Goal: Information Seeking & Learning: Compare options

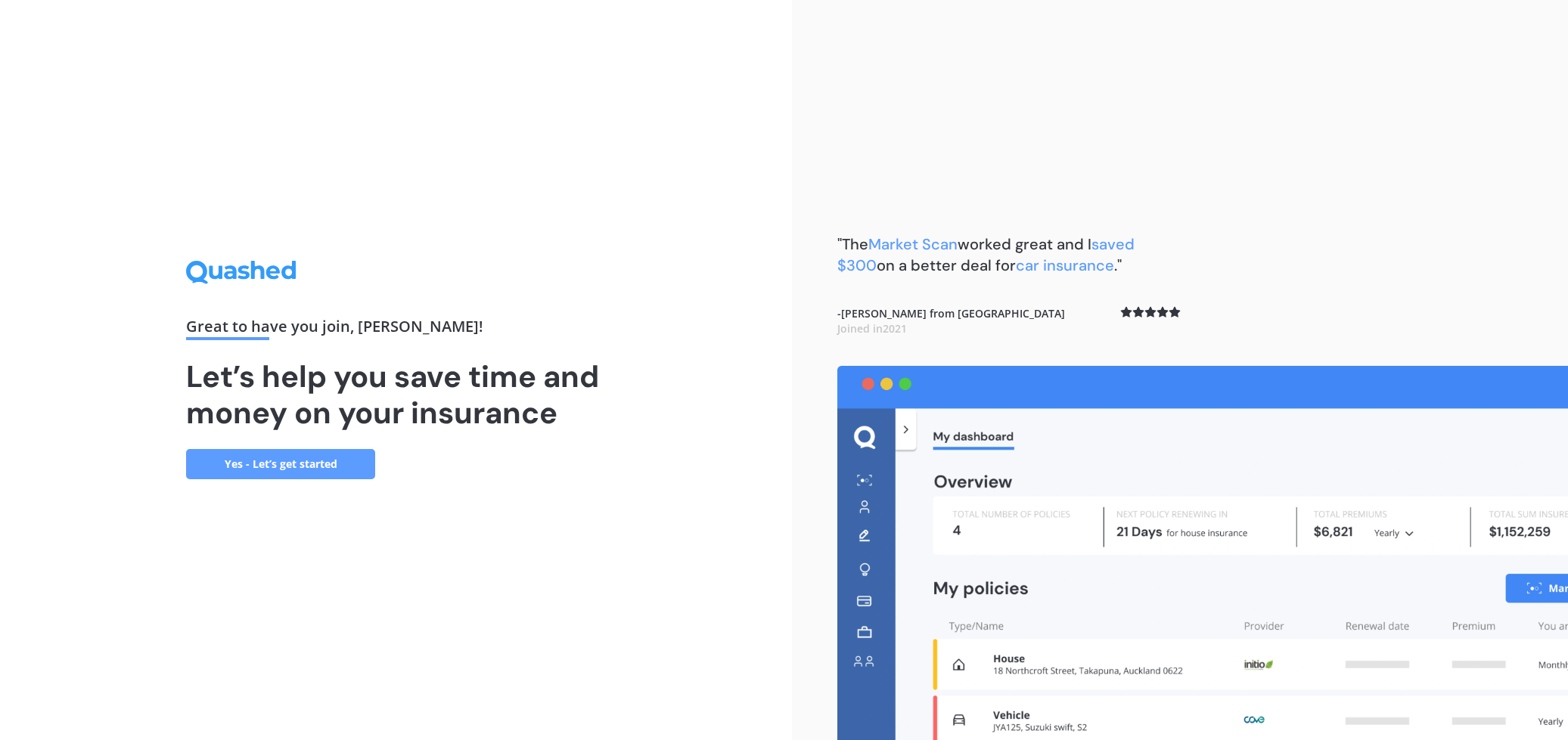
click at [240, 460] on link "Yes - Let’s get started" at bounding box center [281, 464] width 189 height 30
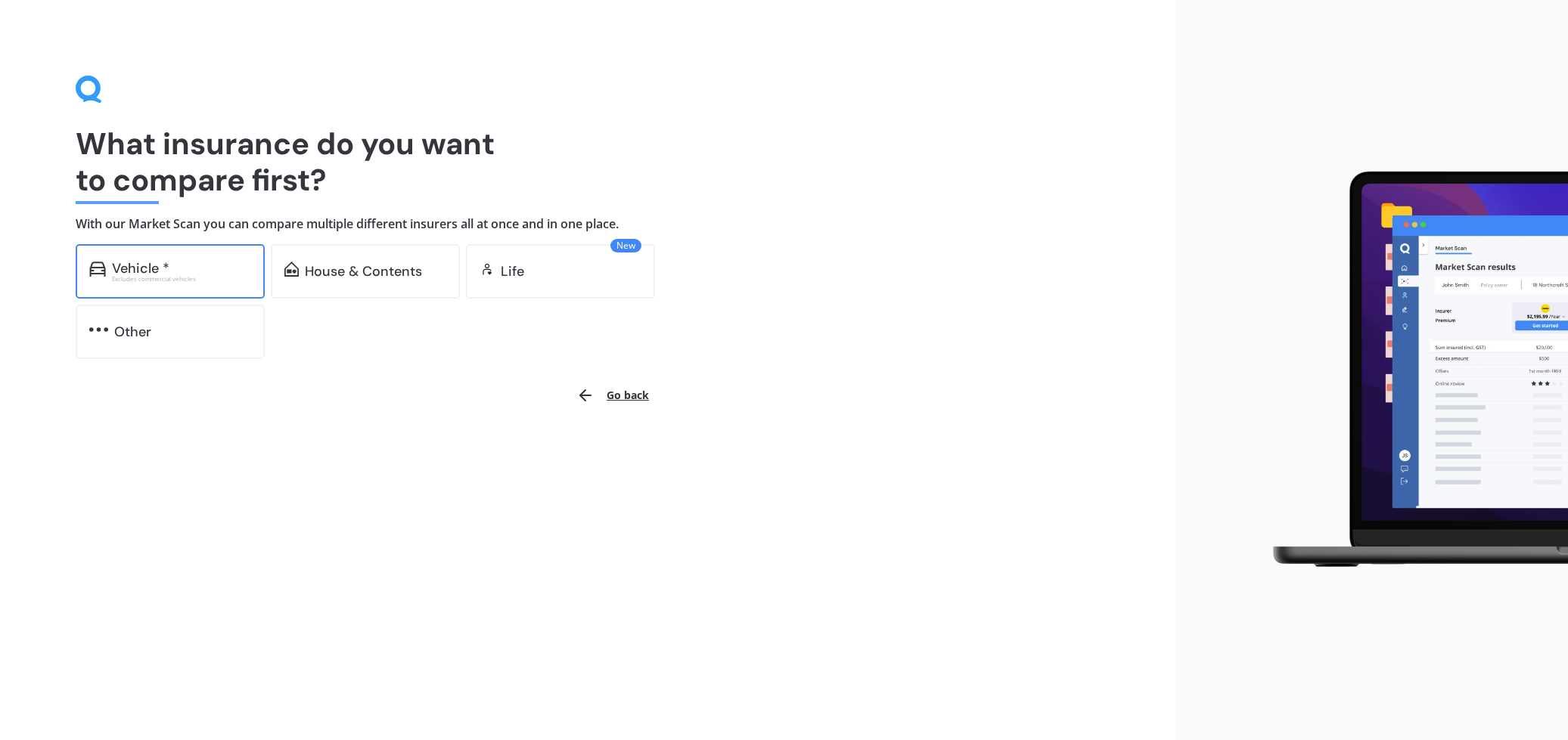
click at [130, 264] on div "Vehicle *" at bounding box center [141, 268] width 58 height 15
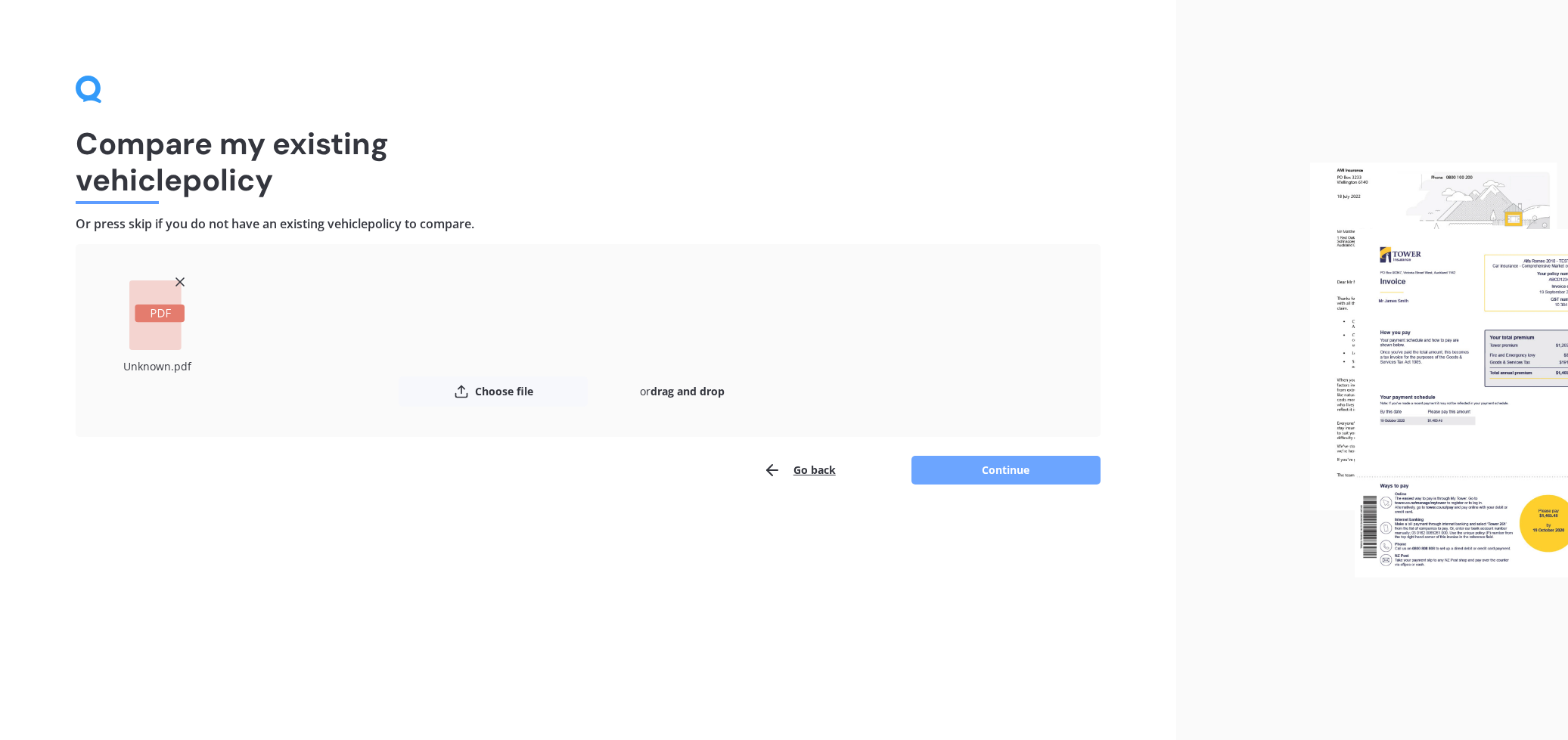
click at [1005, 466] on button "Continue" at bounding box center [1006, 470] width 189 height 29
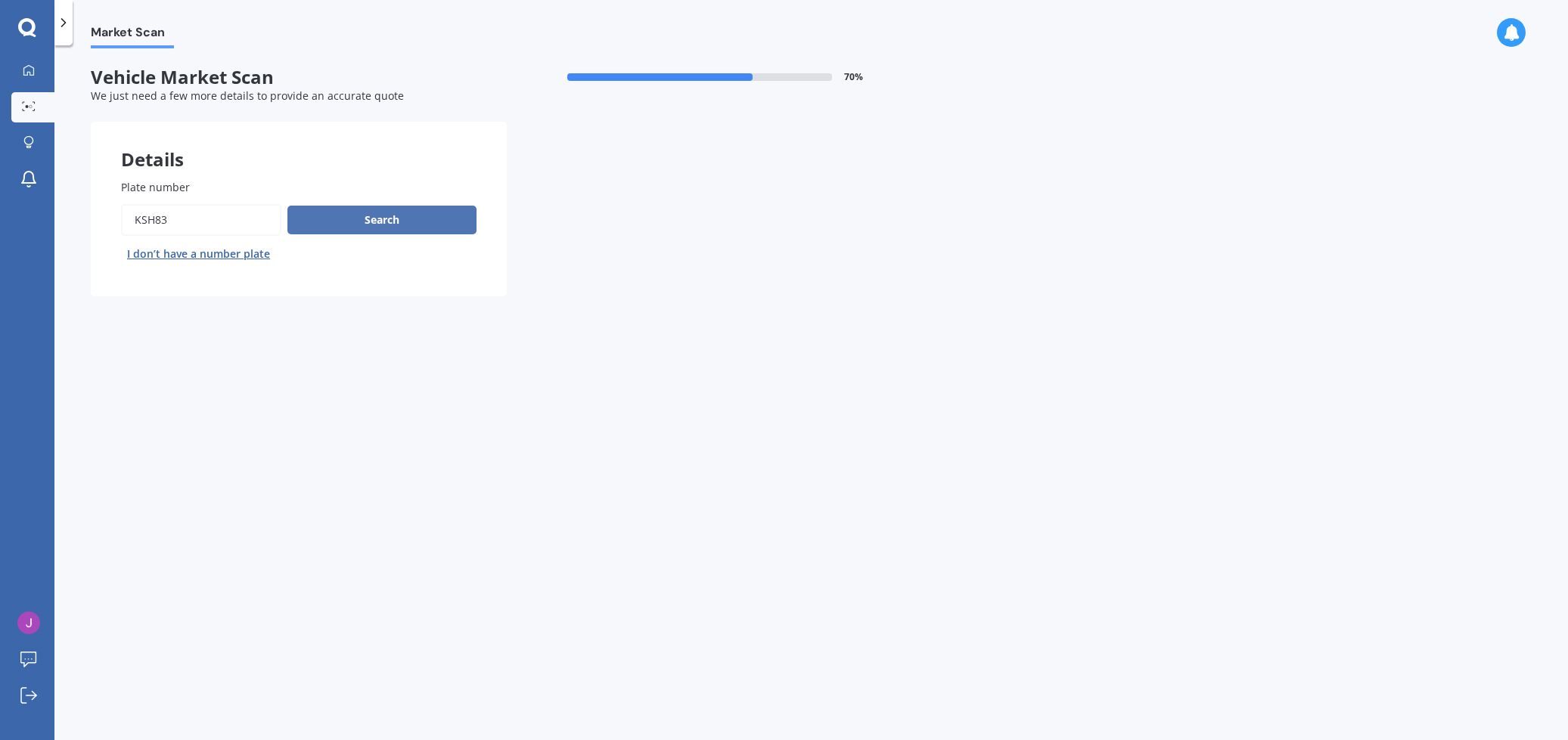
click at [384, 217] on button "Search" at bounding box center [382, 220] width 189 height 29
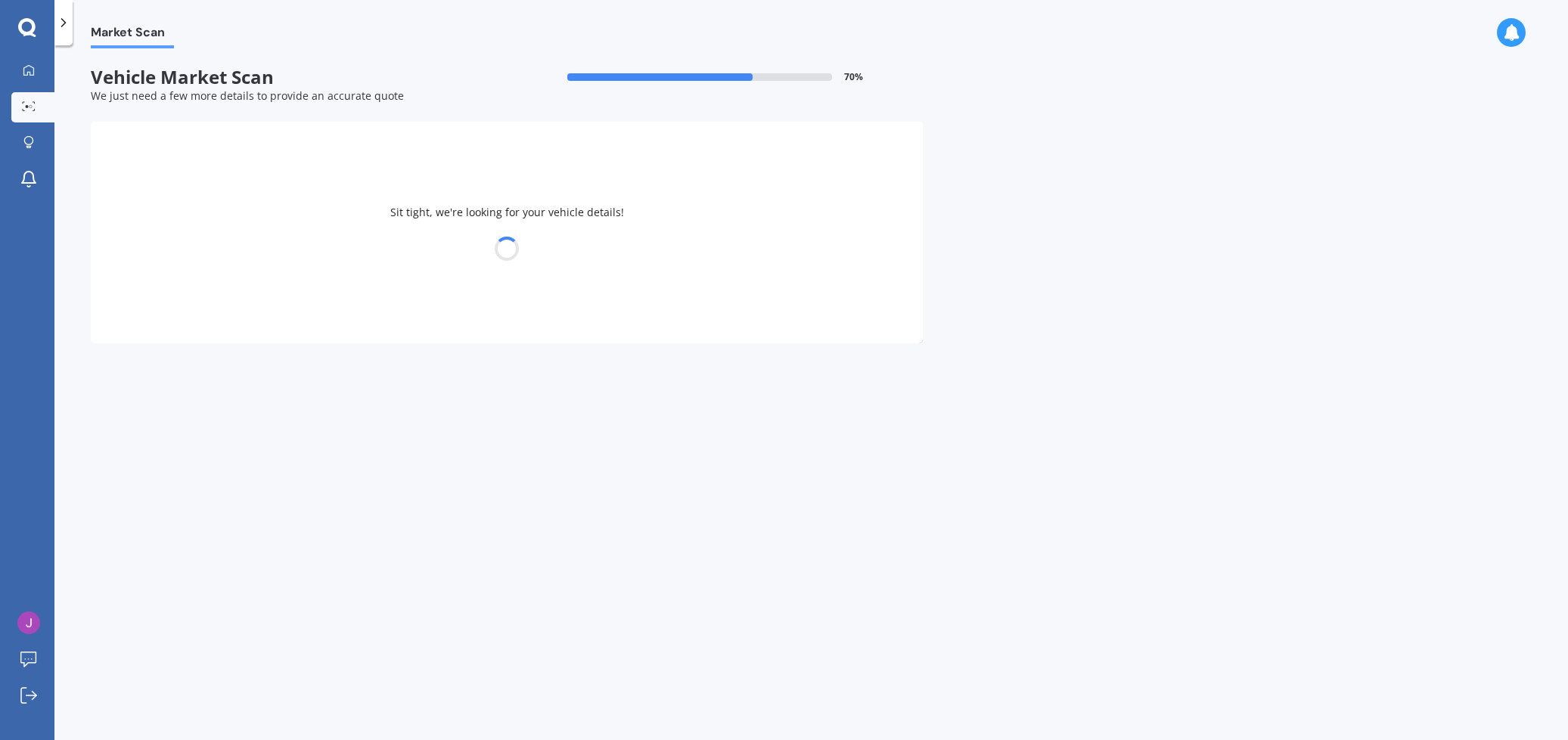
select select "NISSAN"
select select "MURANO"
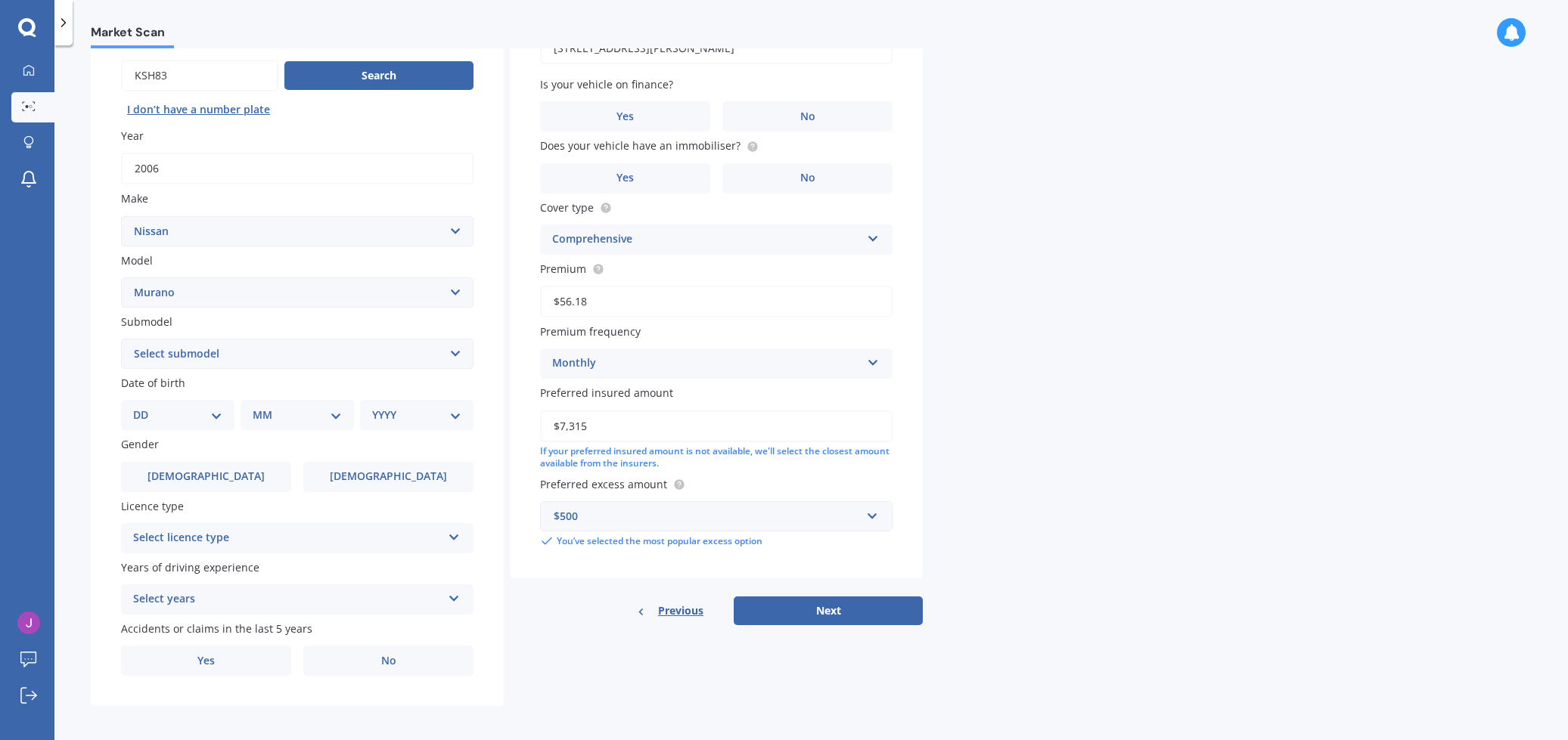
scroll to position [2, 0]
select select "2WD"
select select "23"
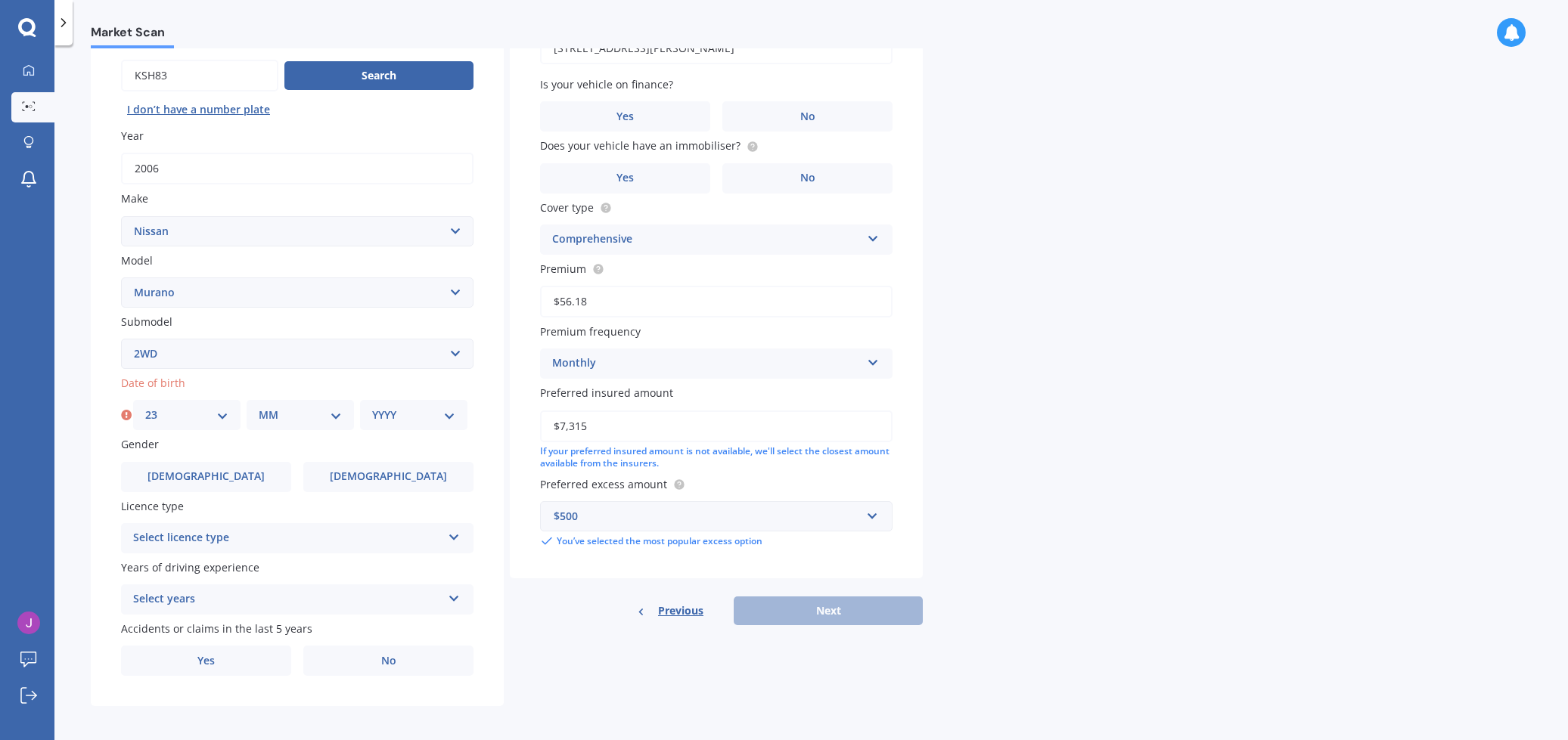
click at [343, 409] on div "MM 01 02 03 04 05 06 07 08 09 10 11 12" at bounding box center [300, 415] width 108 height 30
select select "07"
select select "1971"
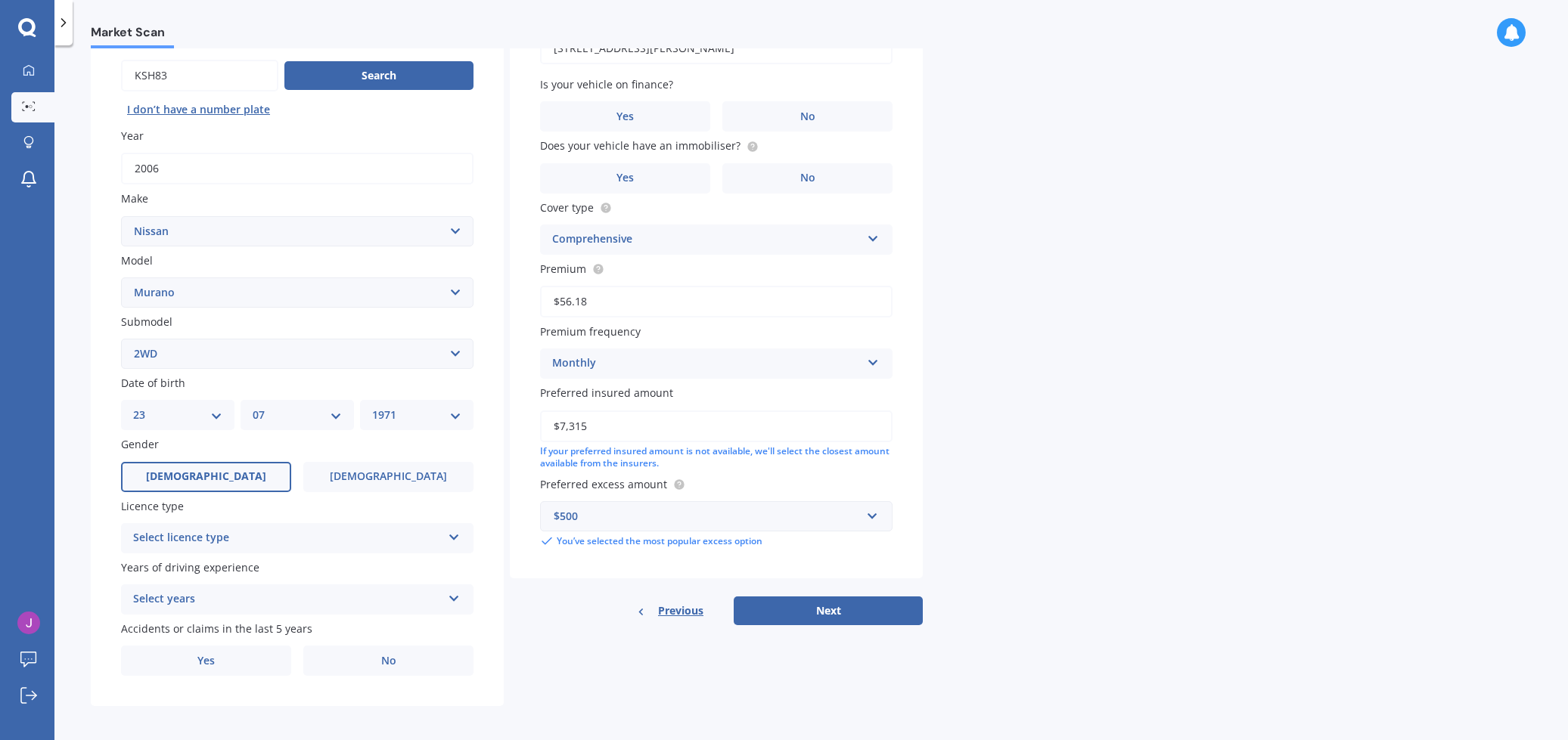
click at [183, 468] on label "[DEMOGRAPHIC_DATA]" at bounding box center [206, 477] width 171 height 30
click at [0, 0] on input "[DEMOGRAPHIC_DATA]" at bounding box center [0, 0] width 0 height 0
click at [454, 531] on icon at bounding box center [454, 535] width 13 height 11
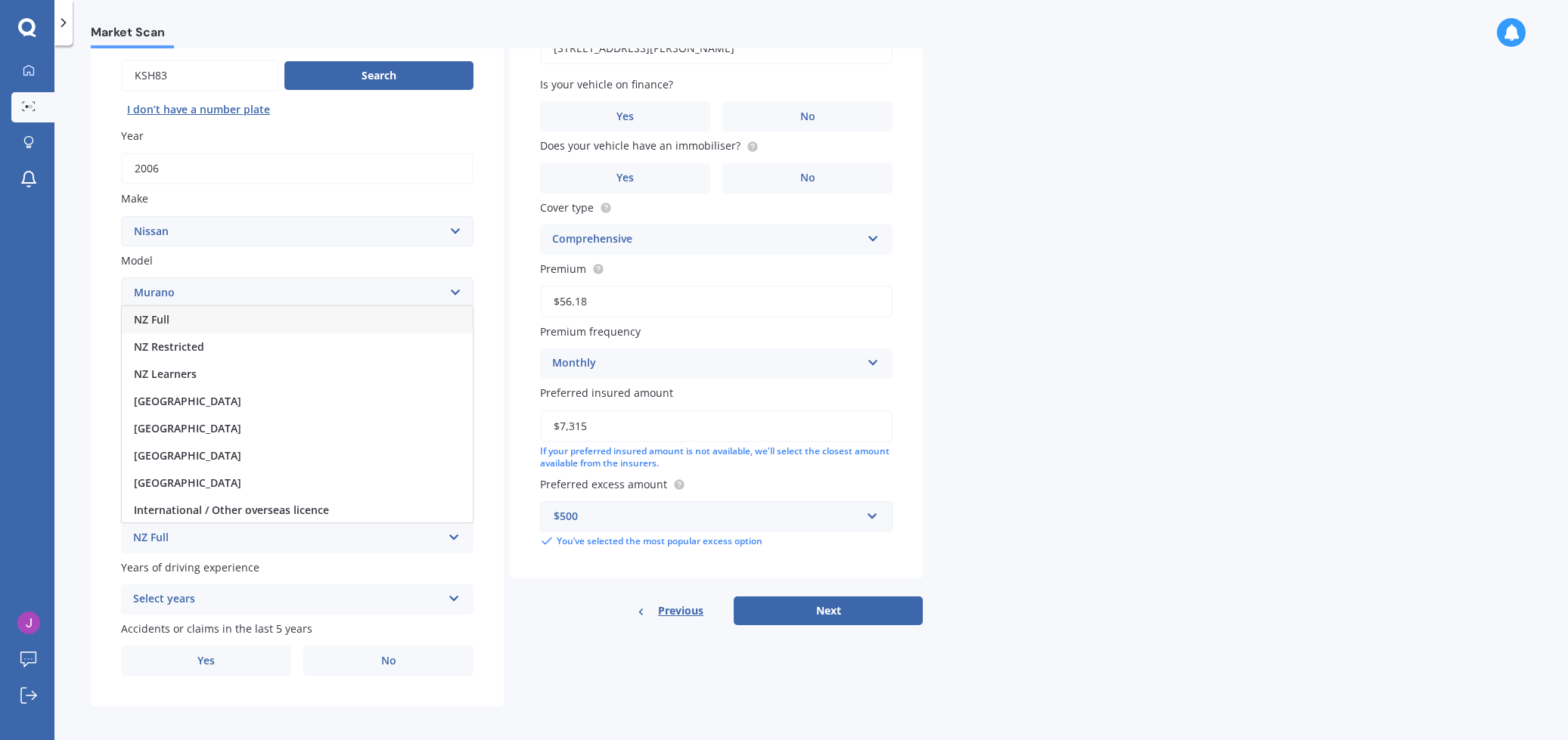
click at [386, 309] on div "NZ Full" at bounding box center [297, 320] width 351 height 27
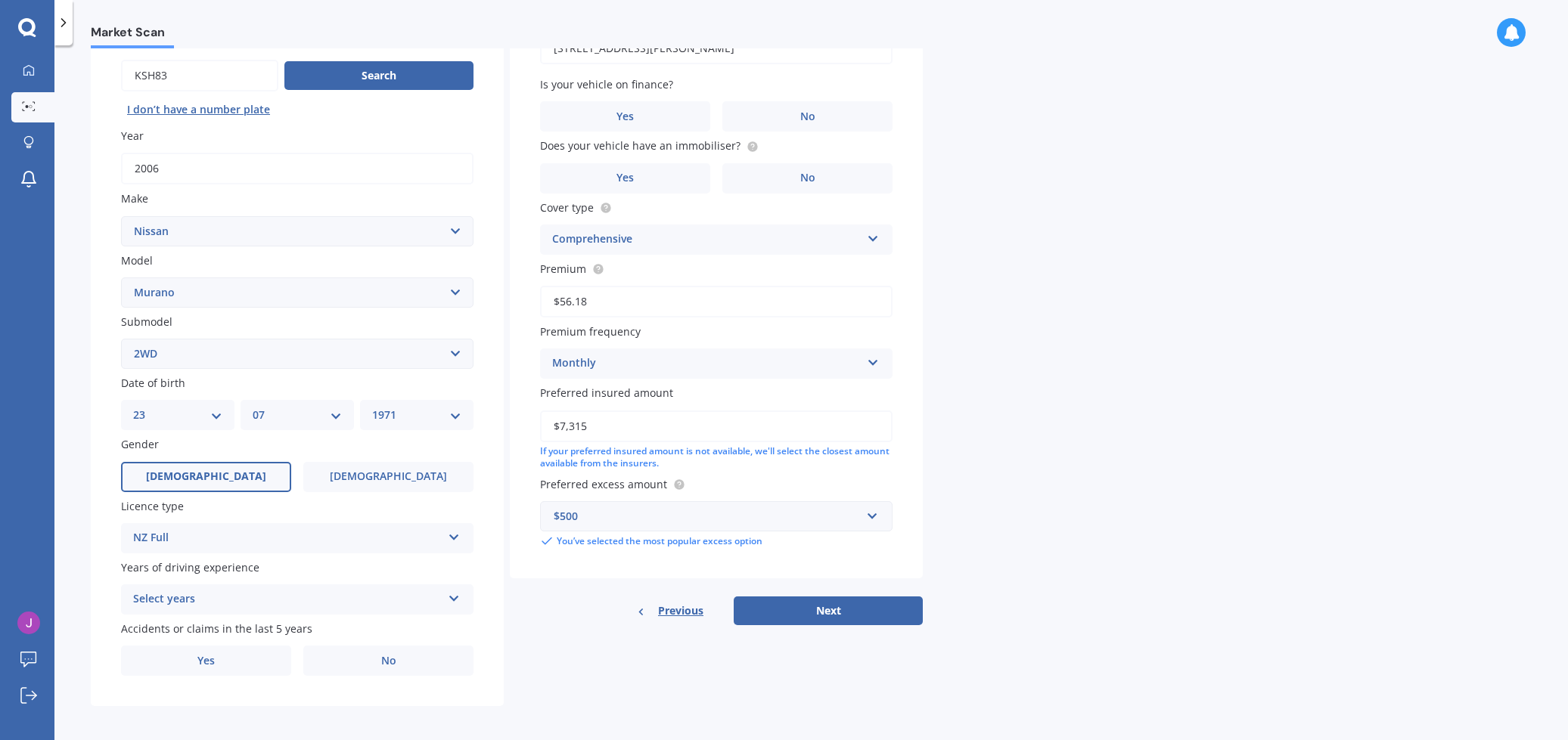
click at [455, 593] on icon at bounding box center [454, 596] width 13 height 11
click at [430, 451] on div "5 or more years" at bounding box center [297, 461] width 351 height 27
click at [191, 651] on label "Yes" at bounding box center [206, 661] width 171 height 30
click at [0, 0] on input "Yes" at bounding box center [0, 0] width 0 height 0
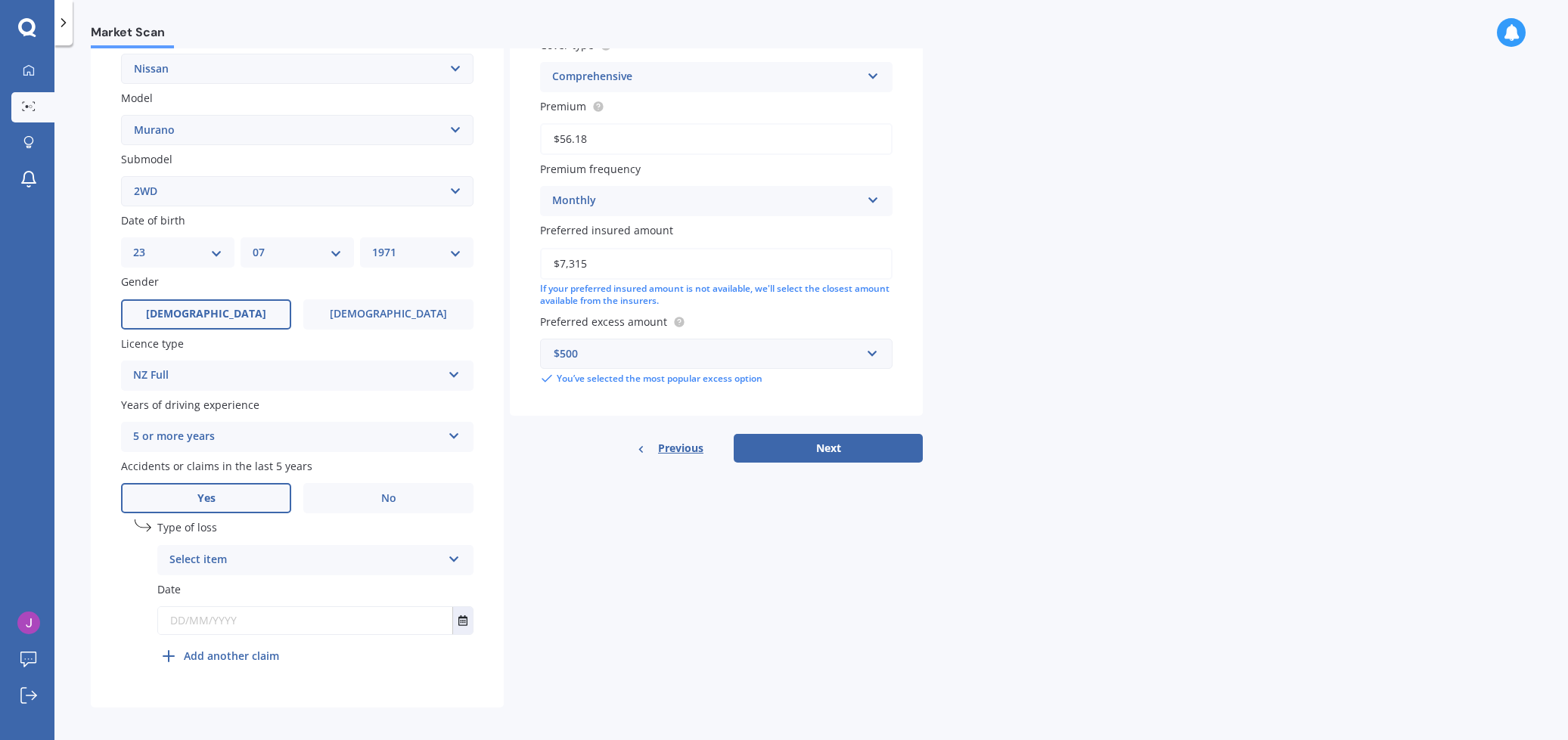
click at [453, 552] on icon at bounding box center [454, 557] width 13 height 11
drag, startPoint x: 365, startPoint y: 607, endPoint x: 449, endPoint y: 601, distance: 84.2
click at [365, 607] on div "Not at fault accident" at bounding box center [315, 617] width 315 height 27
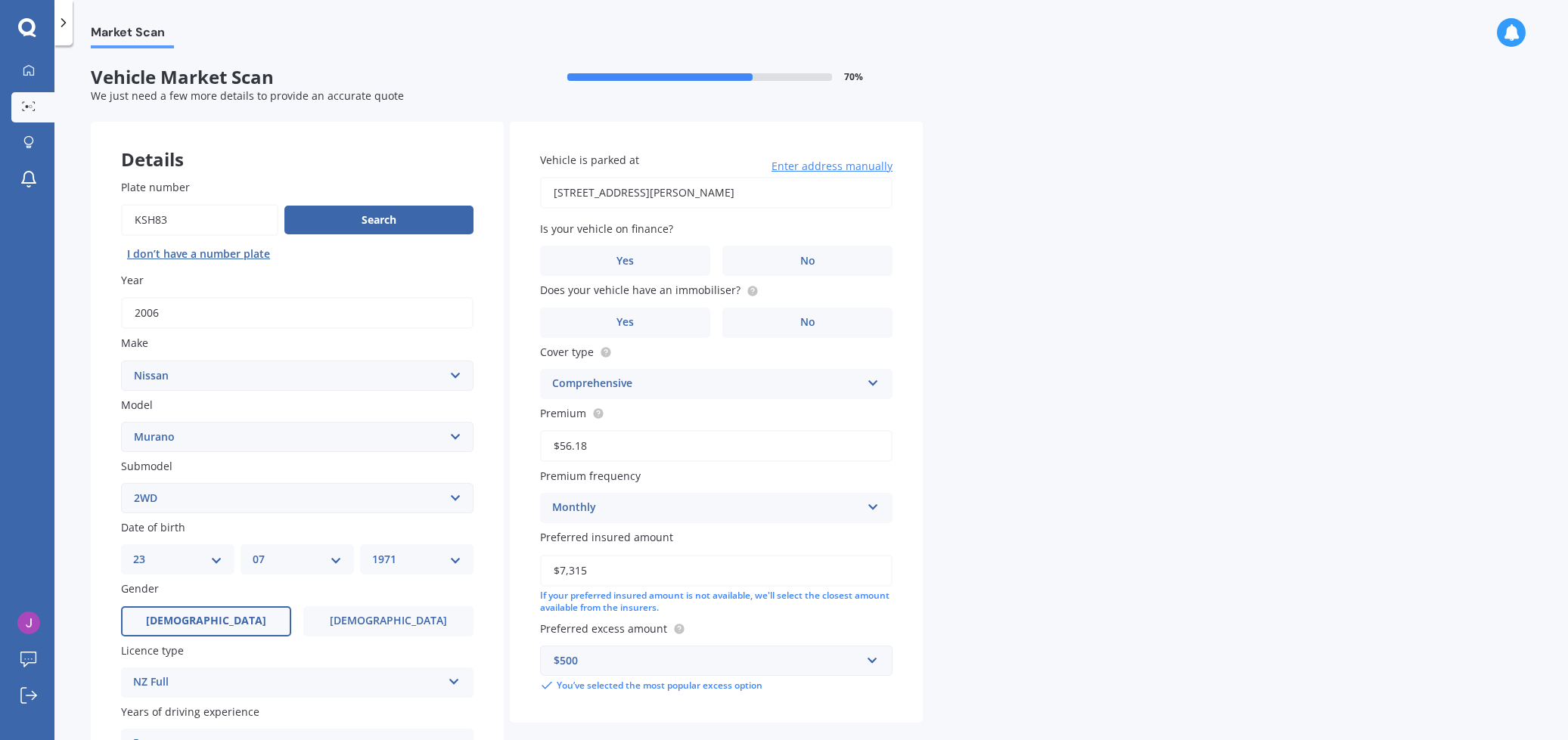
drag, startPoint x: 812, startPoint y: 258, endPoint x: 803, endPoint y: 279, distance: 22.8
click at [812, 258] on span "No" at bounding box center [808, 261] width 15 height 13
click at [0, 0] on input "No" at bounding box center [0, 0] width 0 height 0
click at [790, 319] on label "No" at bounding box center [807, 323] width 171 height 30
click at [0, 0] on input "No" at bounding box center [0, 0] width 0 height 0
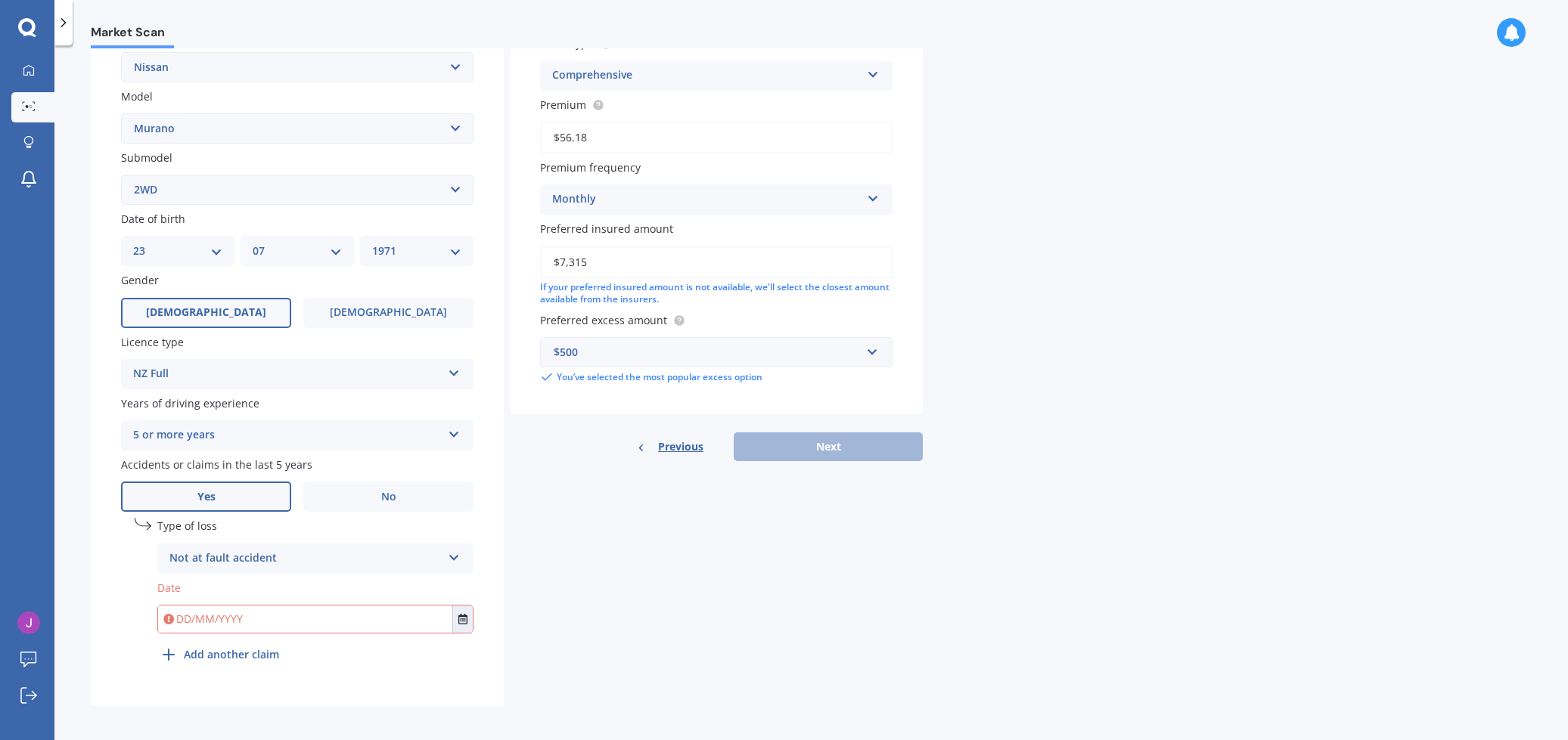
scroll to position [307, 0]
click at [432, 617] on input "text" at bounding box center [305, 621] width 294 height 27
click at [466, 616] on icon "Select date" at bounding box center [463, 621] width 9 height 11
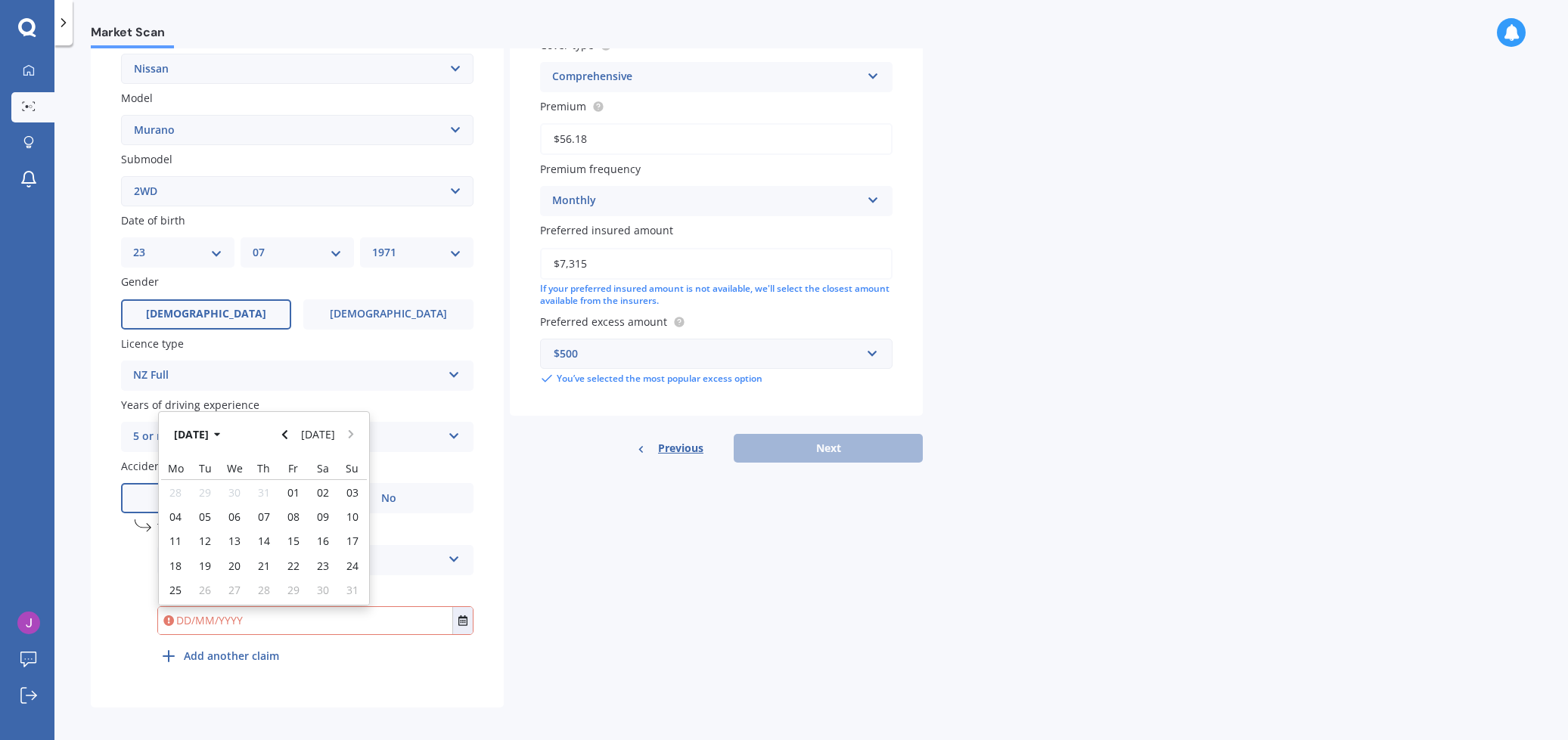
click at [221, 433] on icon "button" at bounding box center [218, 435] width 6 height 4
click at [204, 429] on icon "button" at bounding box center [207, 435] width 7 height 11
click at [196, 523] on span "2023" at bounding box center [187, 530] width 24 height 14
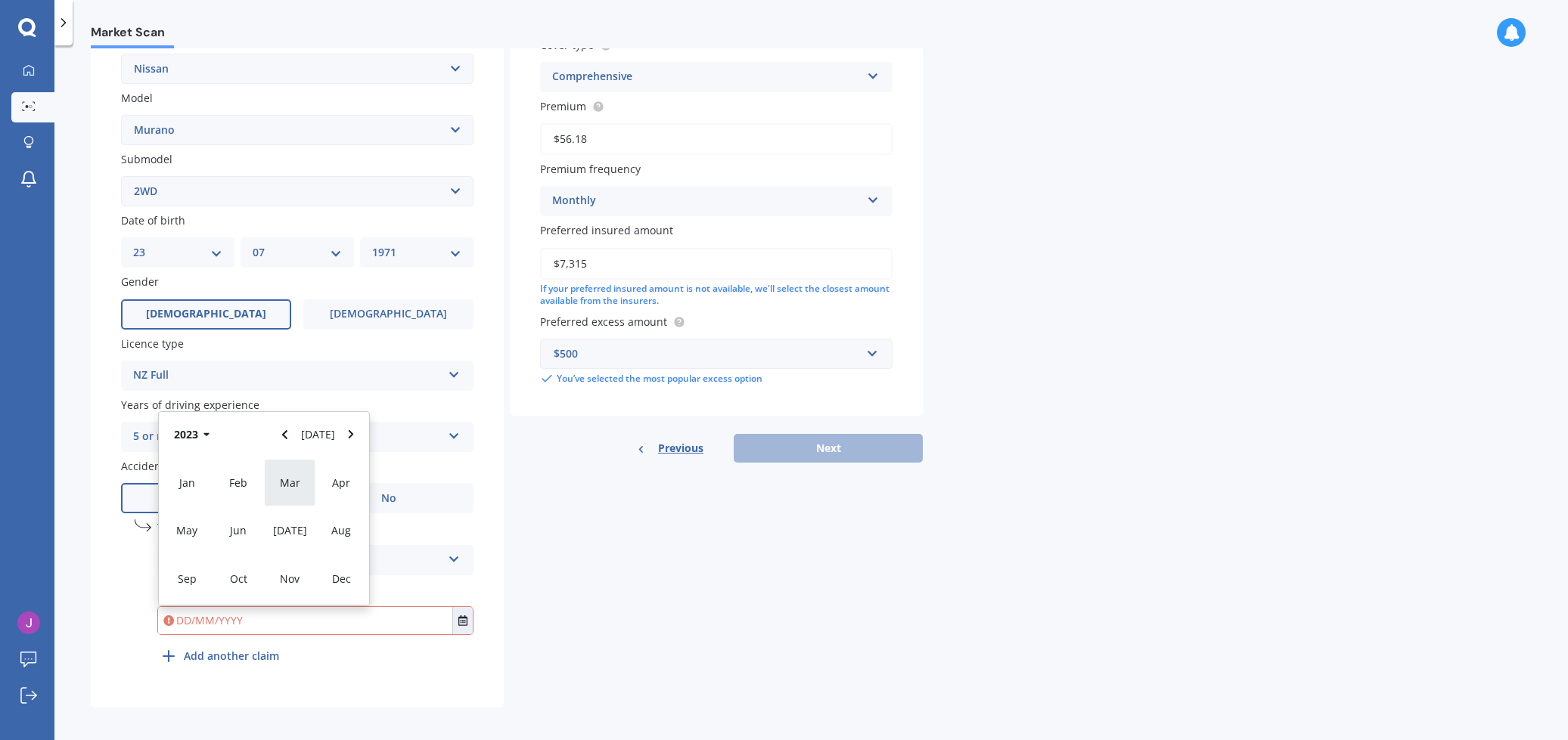
click at [293, 479] on span "Mar" at bounding box center [290, 482] width 20 height 14
click at [259, 536] on span "16" at bounding box center [264, 541] width 12 height 14
type input "[DATE]"
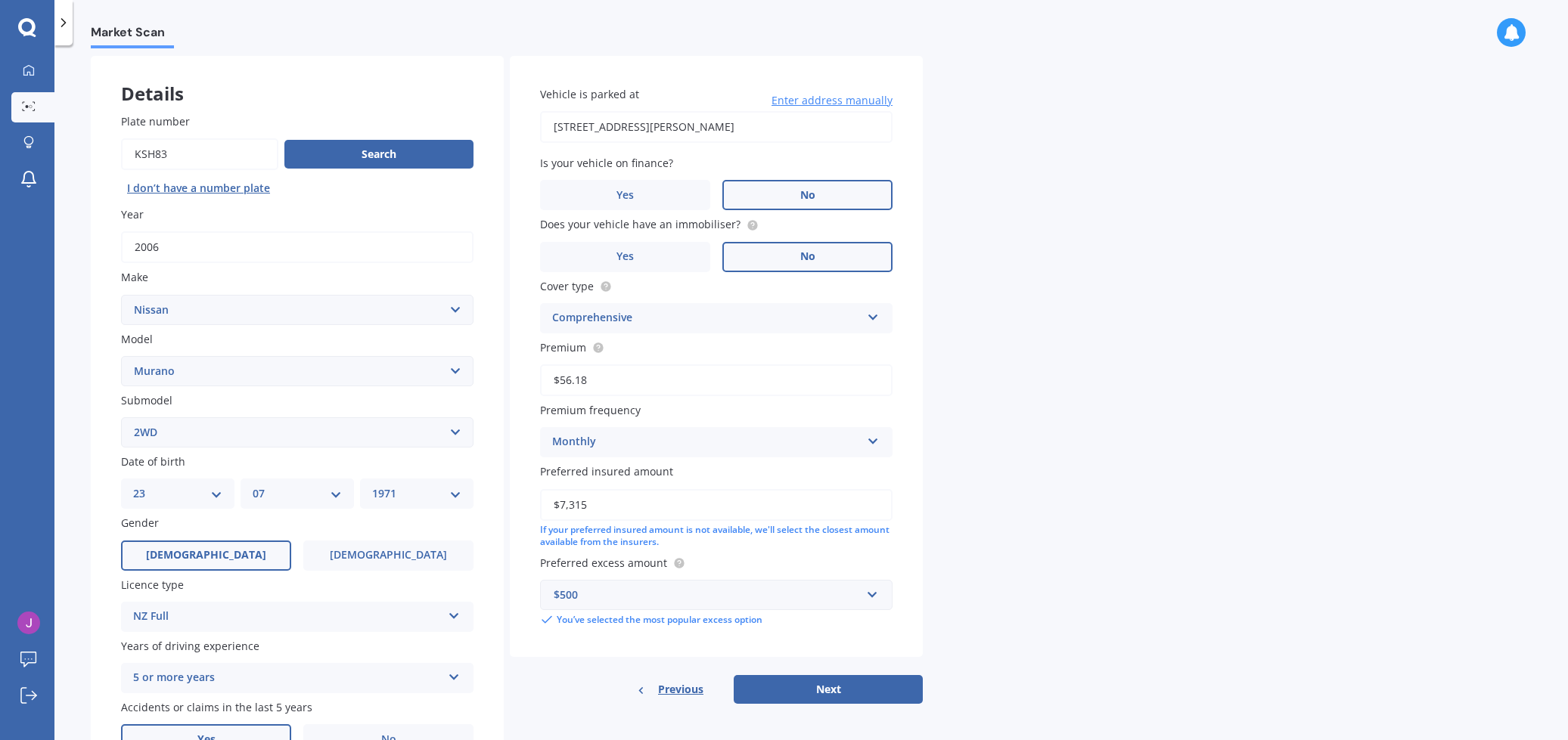
scroll to position [64, 0]
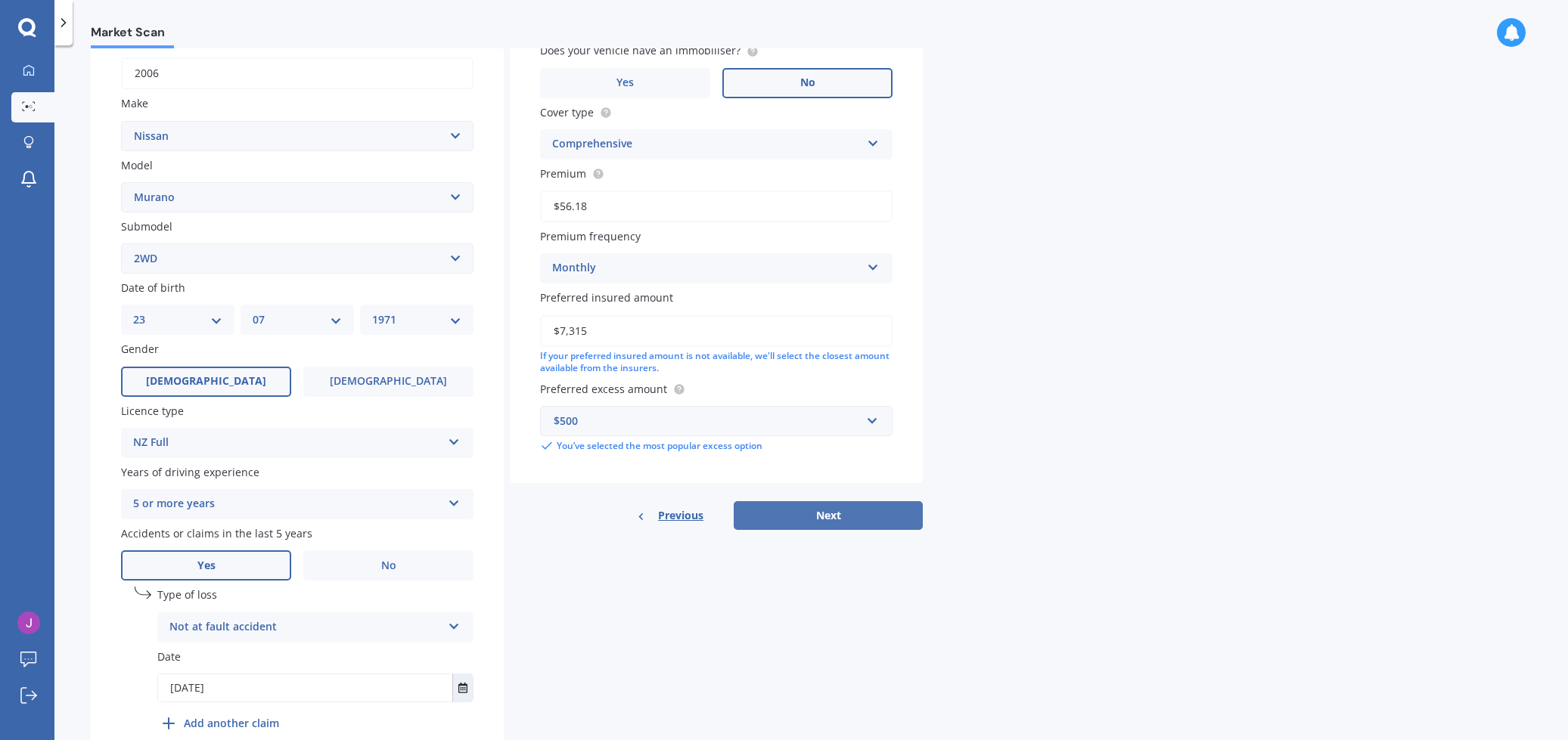
click at [840, 506] on button "Next" at bounding box center [828, 516] width 189 height 29
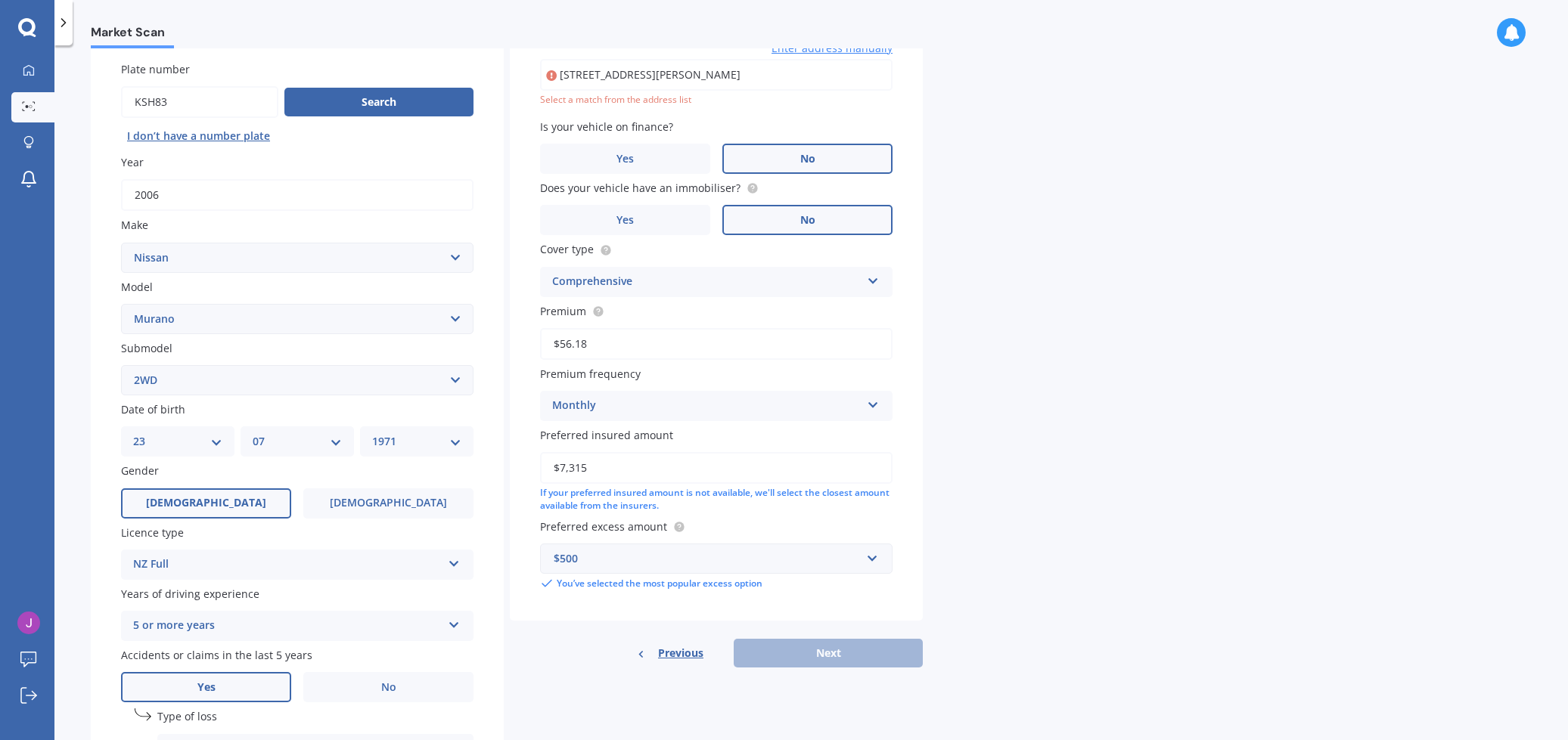
scroll to position [102, 0]
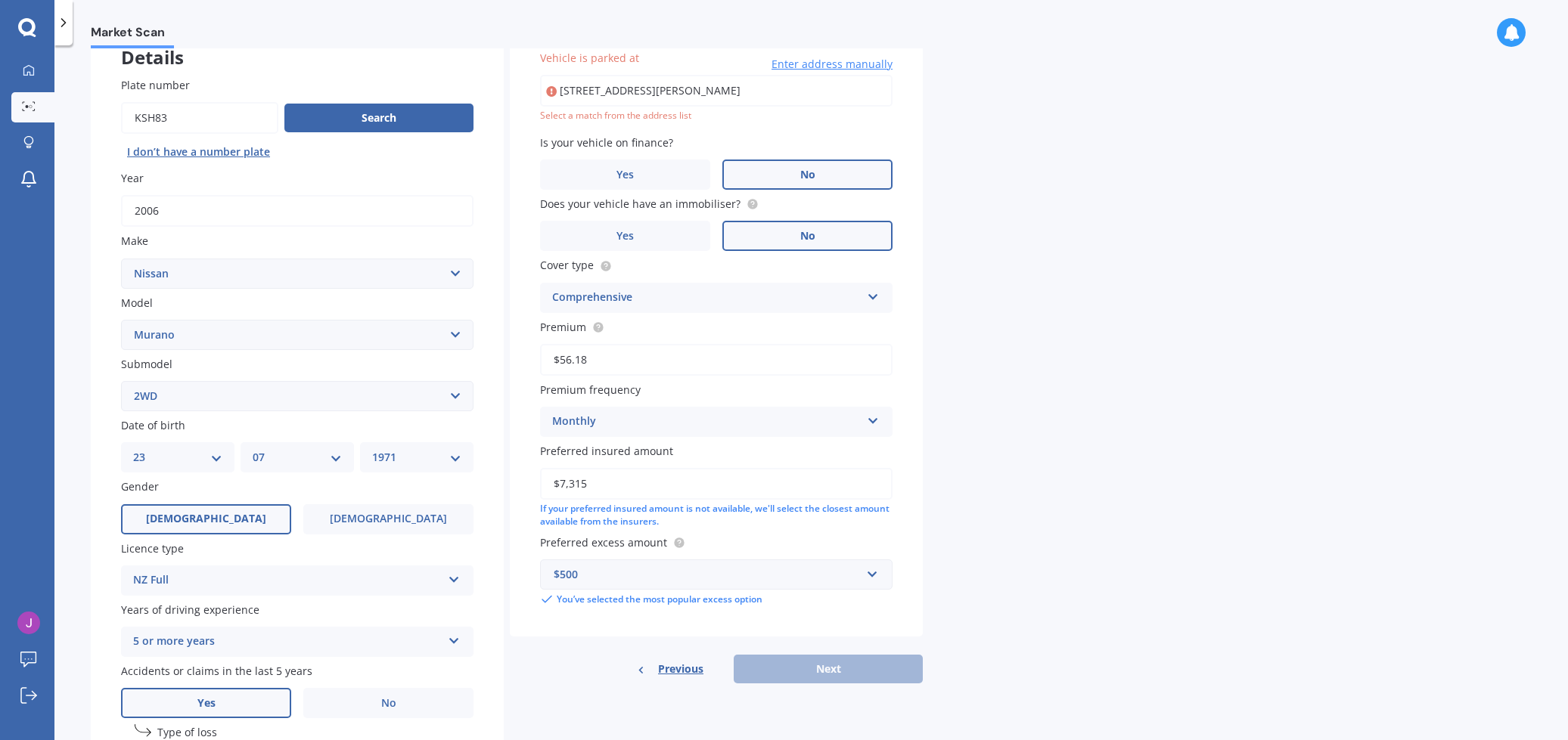
type input "[STREET_ADDRESS][PERSON_NAME]"
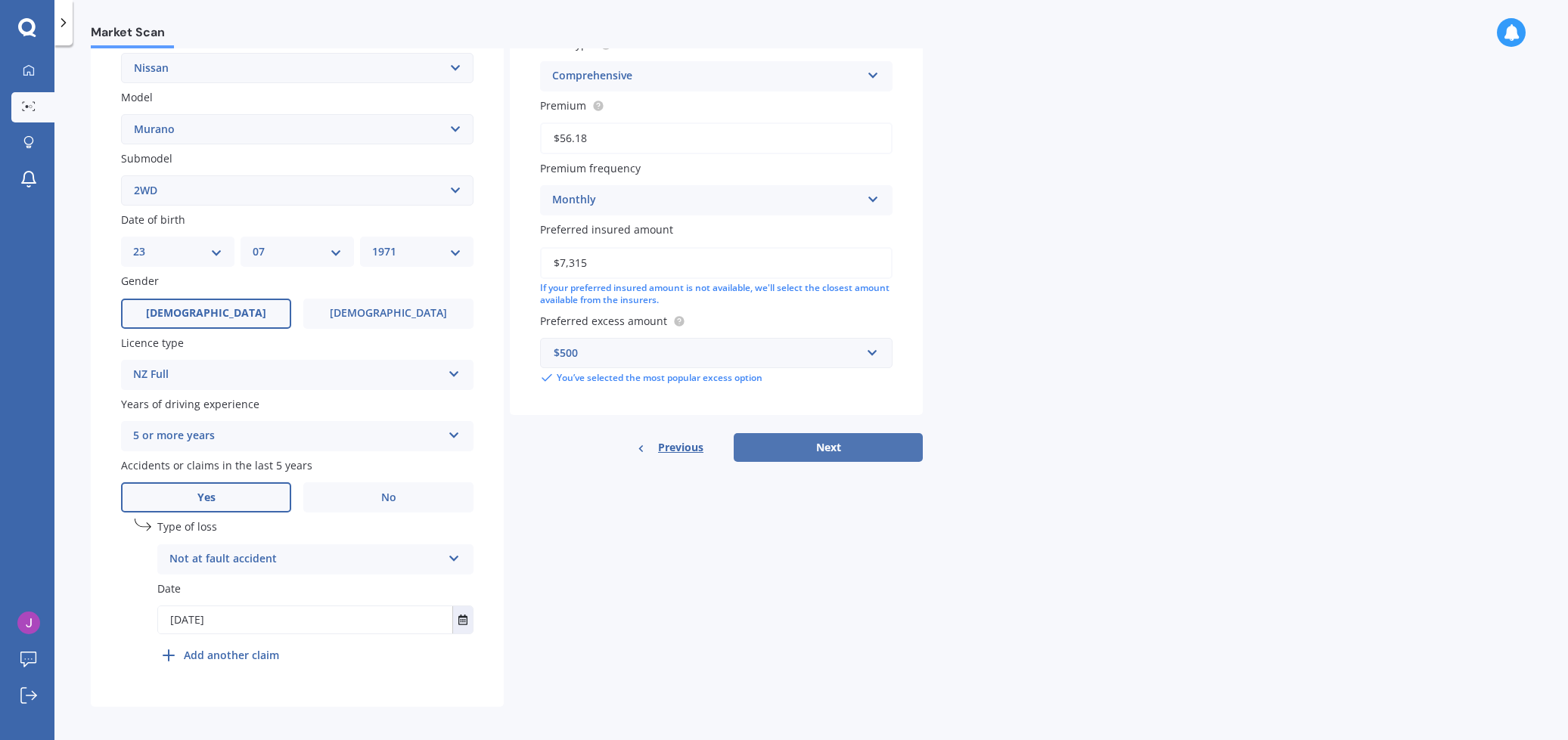
scroll to position [307, 0]
click at [815, 441] on button "Next" at bounding box center [828, 448] width 189 height 29
select select "23"
select select "07"
select select "1971"
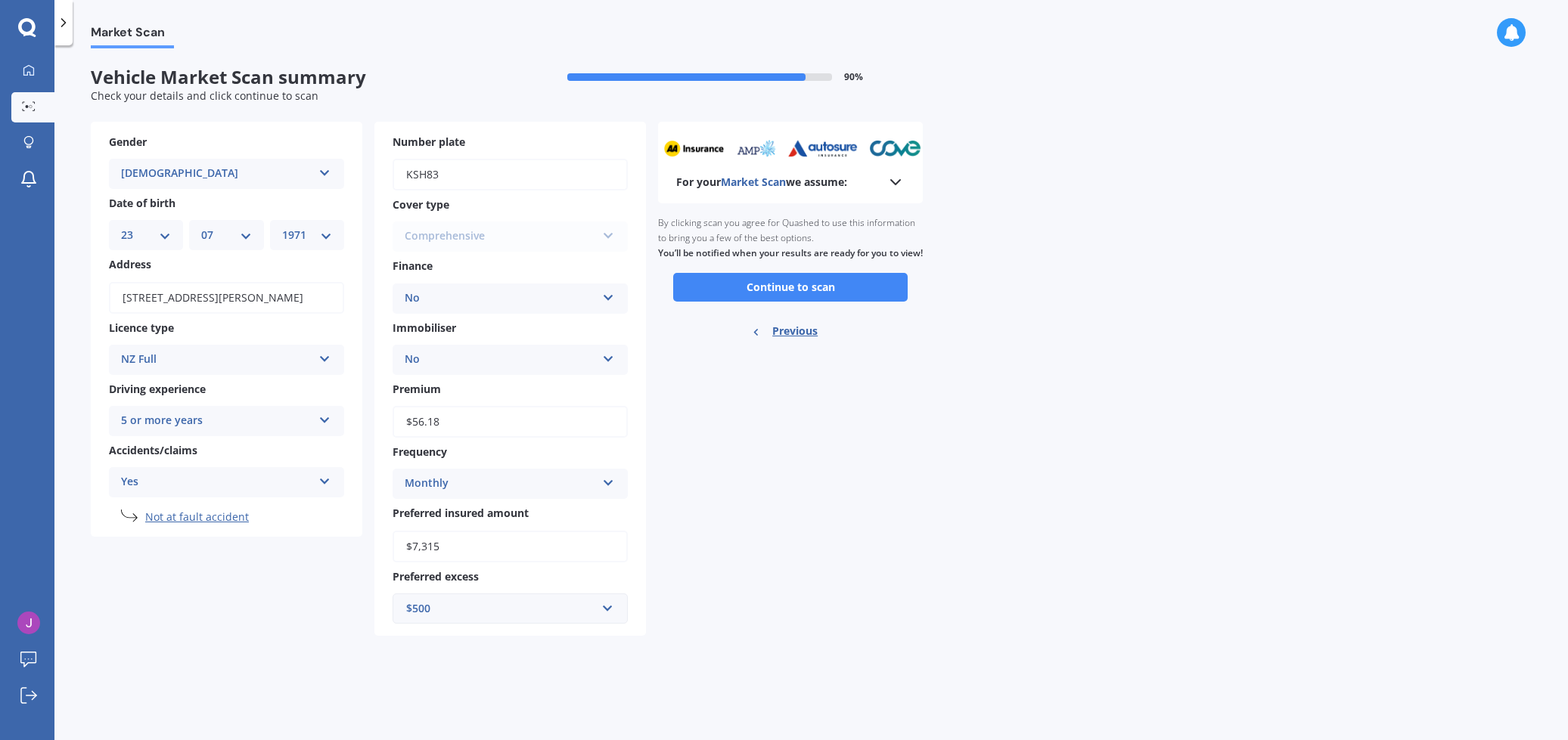
scroll to position [0, 0]
click at [784, 295] on button "Continue to scan" at bounding box center [790, 287] width 234 height 29
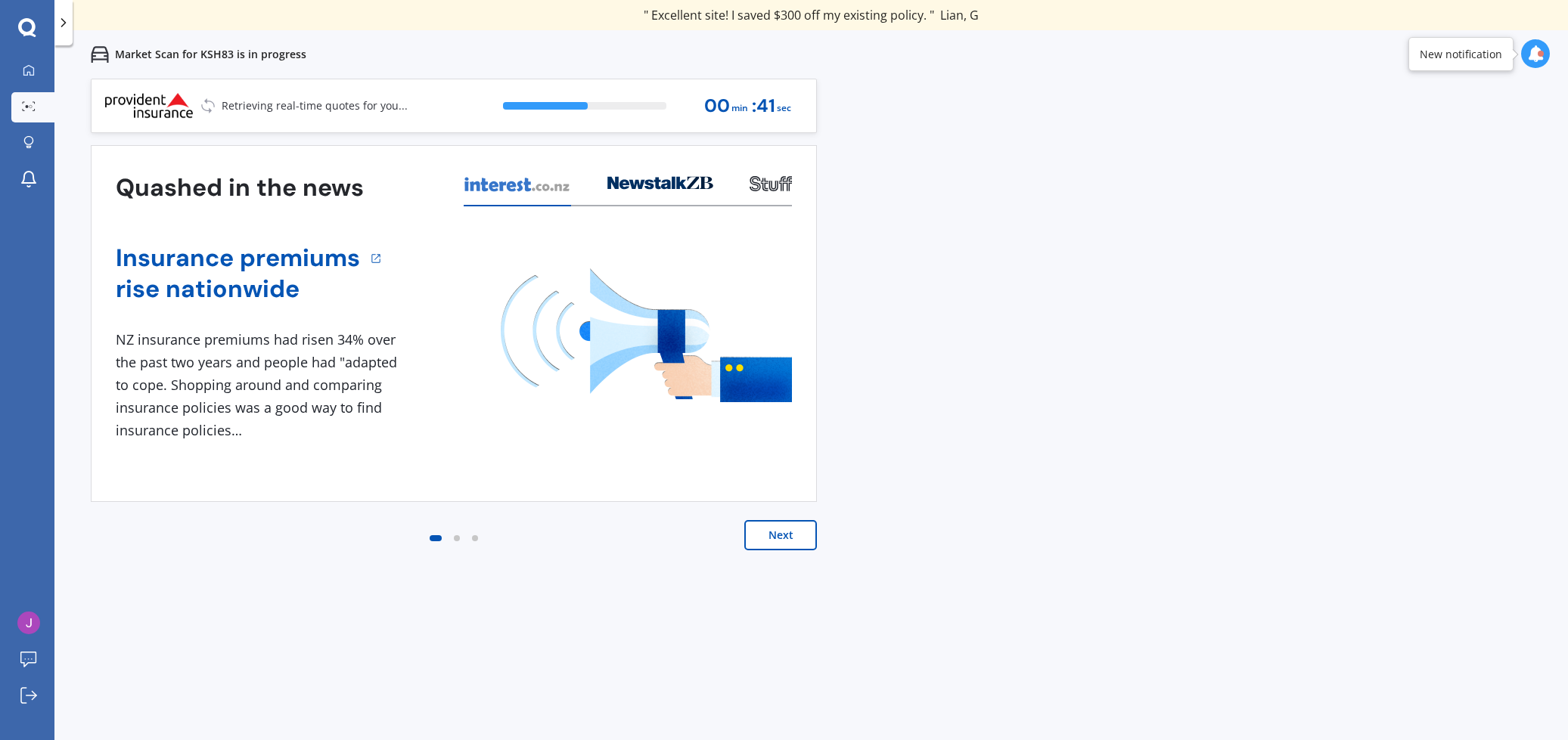
click at [456, 539] on div at bounding box center [457, 539] width 6 height 6
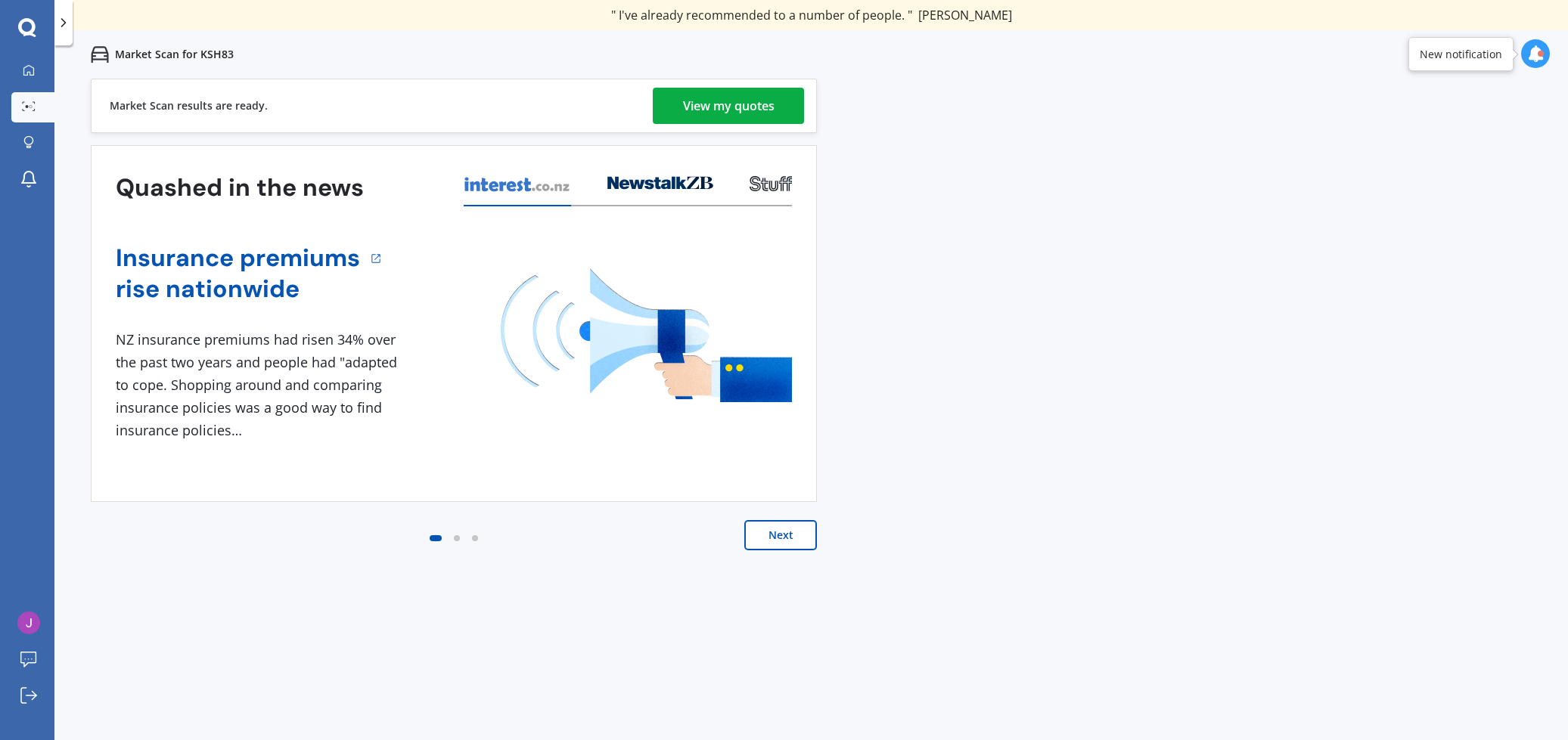
click at [721, 104] on div "View my quotes" at bounding box center [728, 106] width 92 height 36
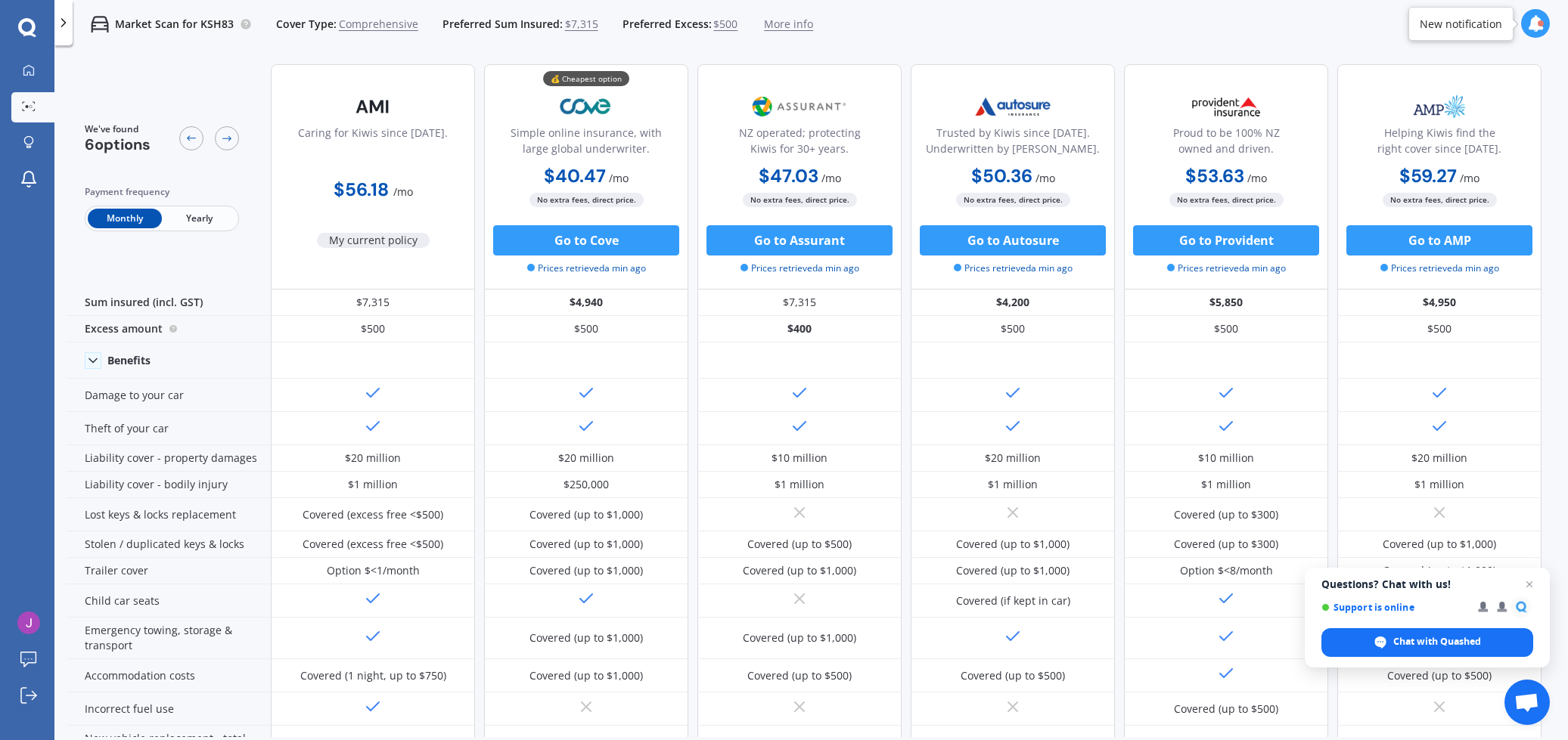
click at [1534, 23] on icon at bounding box center [1536, 23] width 17 height 17
click at [1220, 31] on div "Market Scan for KSH83 Cover Type: Comprehensive Preferred Sum Insured: $7,315 P…" at bounding box center [812, 24] width 1514 height 48
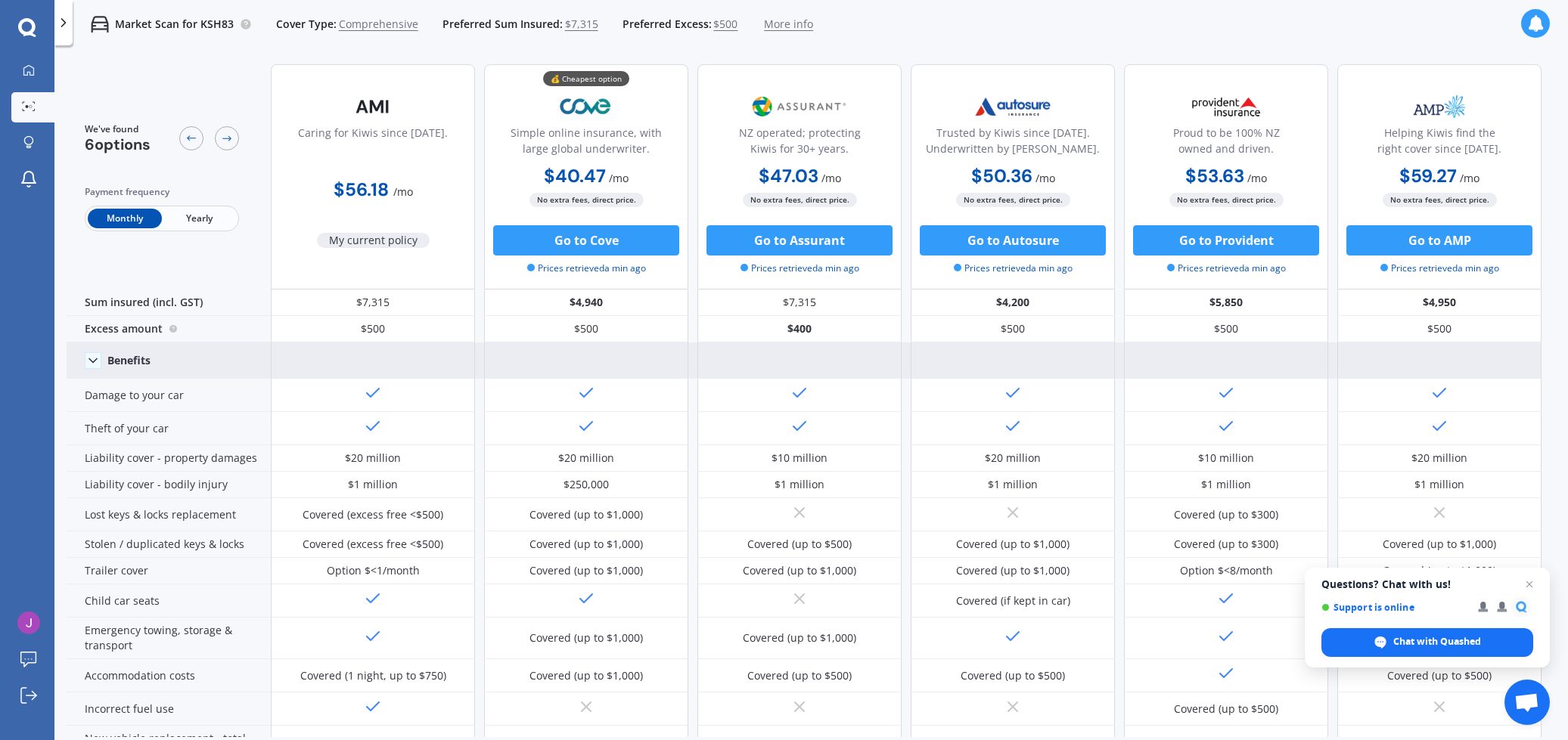
click at [92, 358] on polyline at bounding box center [93, 360] width 8 height 4
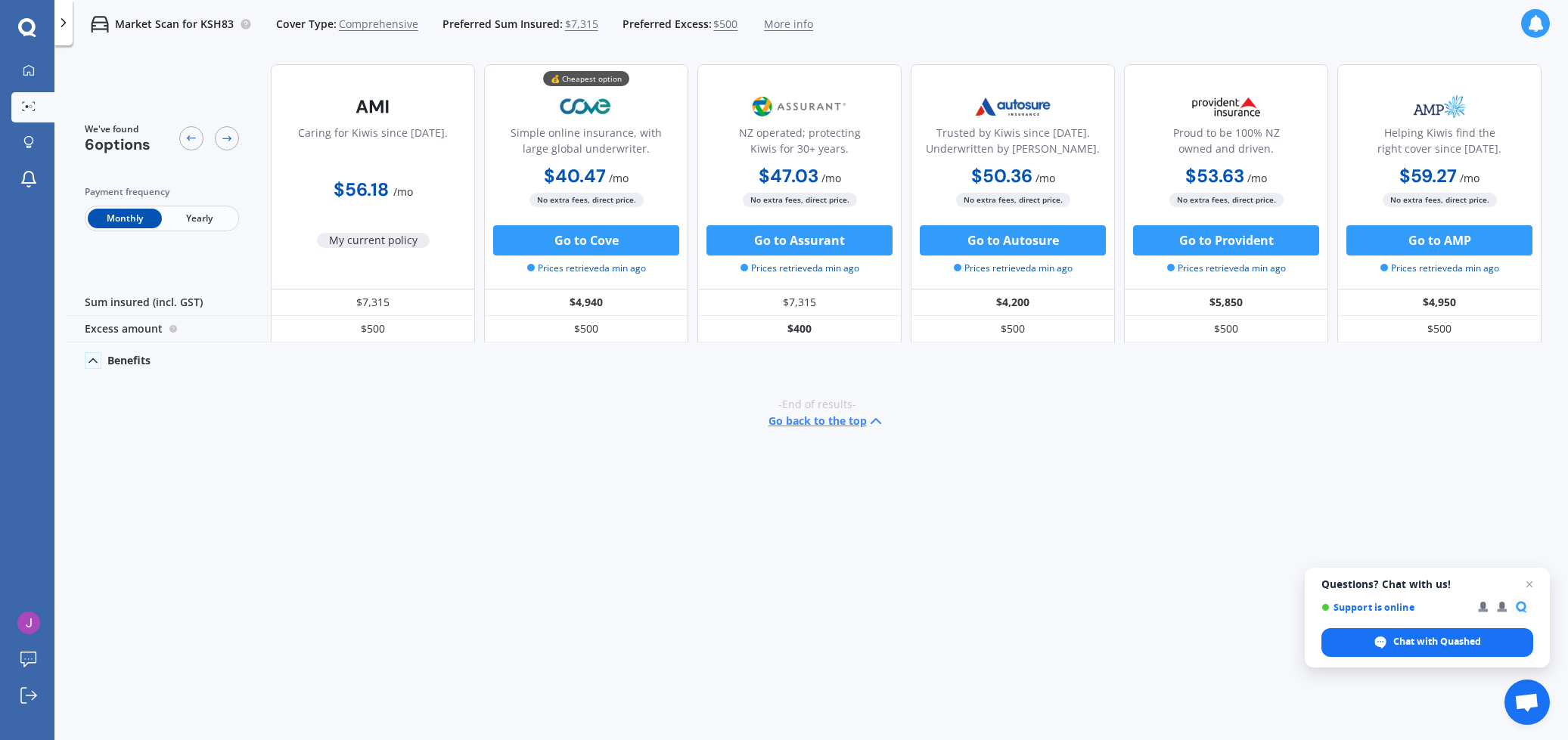
click at [92, 359] on polyline at bounding box center [93, 361] width 8 height 4
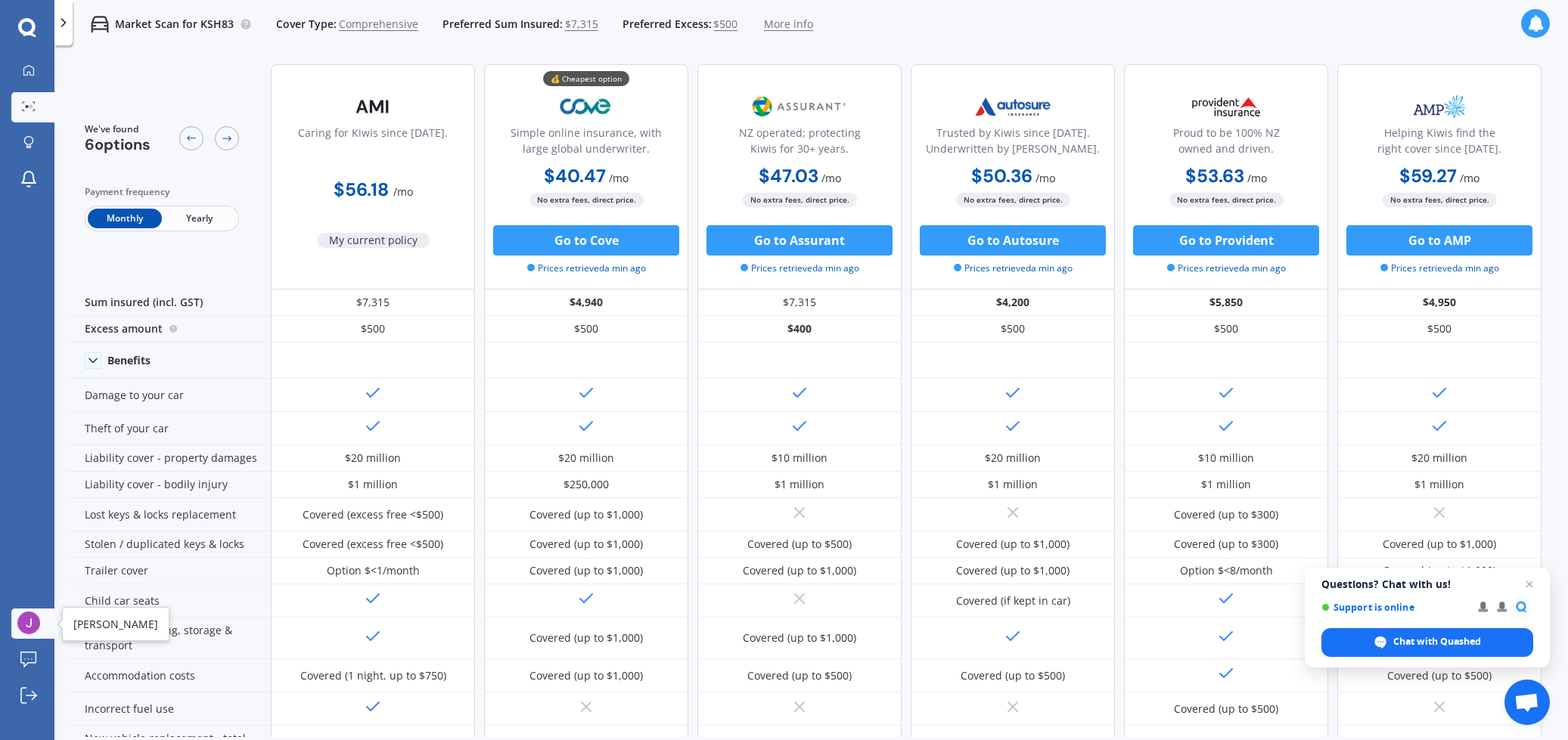
click at [22, 627] on img at bounding box center [29, 623] width 23 height 23
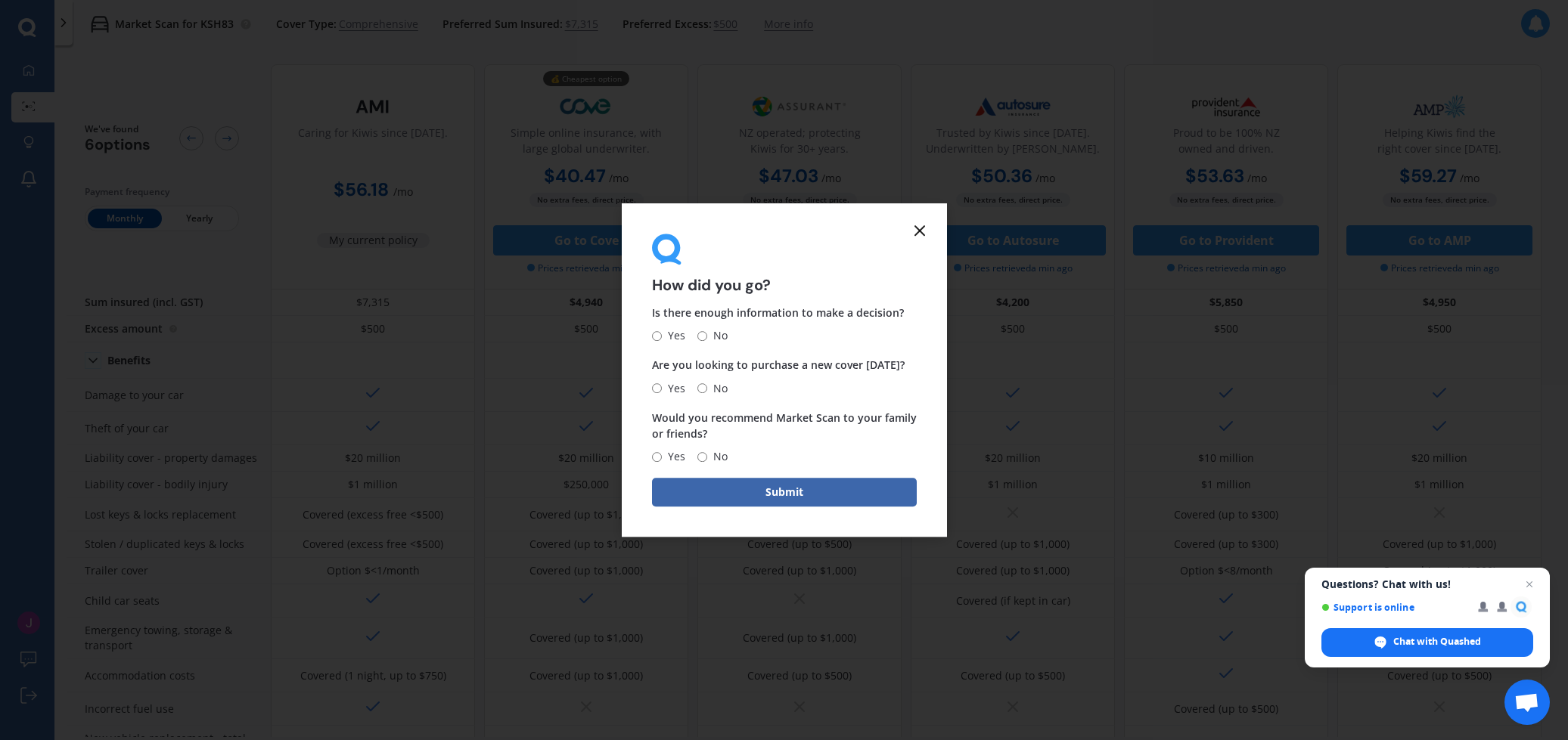
click at [707, 455] on span "No" at bounding box center [717, 457] width 20 height 18
click at [706, 455] on input "No" at bounding box center [702, 457] width 10 height 10
radio input "true"
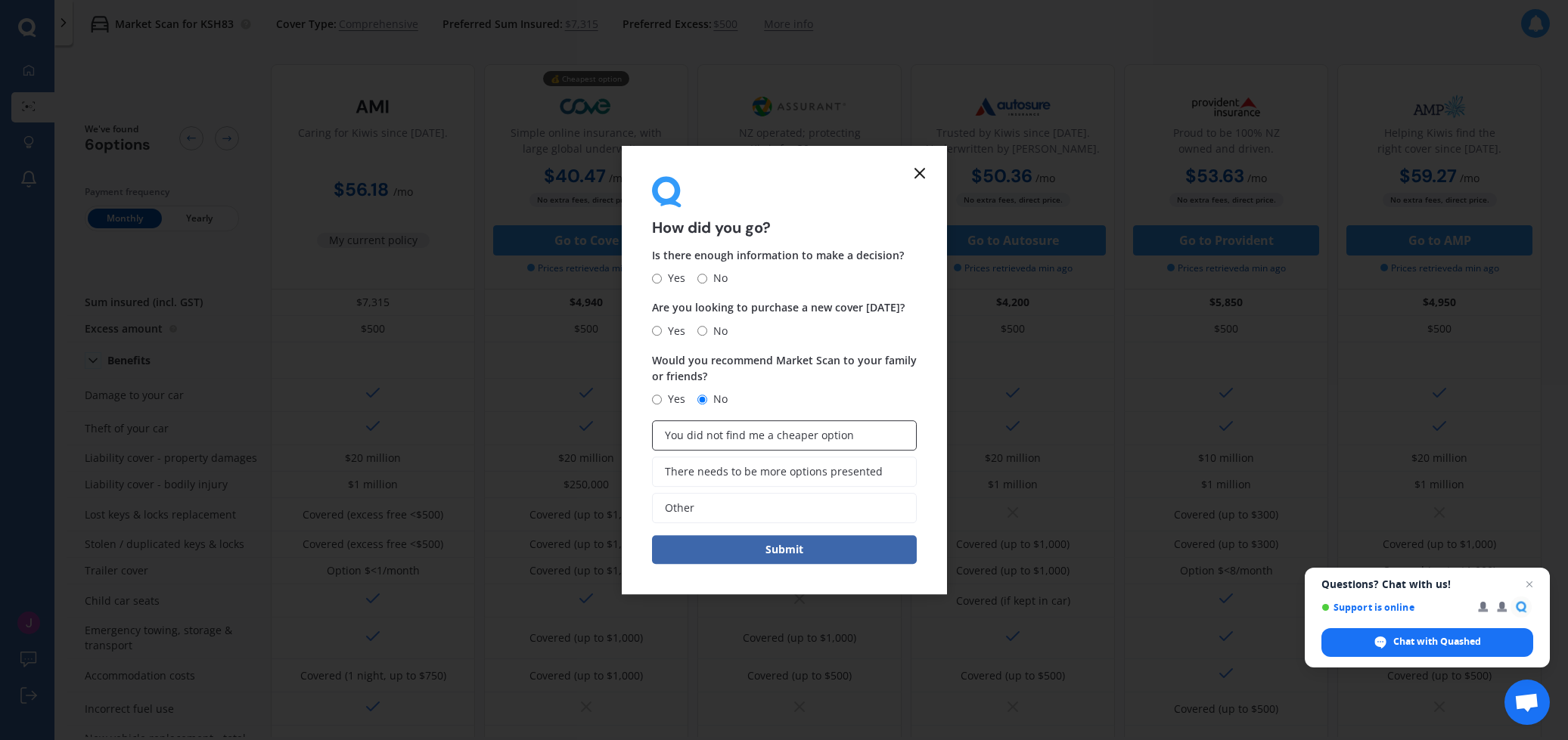
click at [874, 431] on label "You did not find me a cheaper option" at bounding box center [784, 436] width 264 height 30
click at [0, 0] on input "You did not find me a cheaper option" at bounding box center [0, 0] width 0 height 0
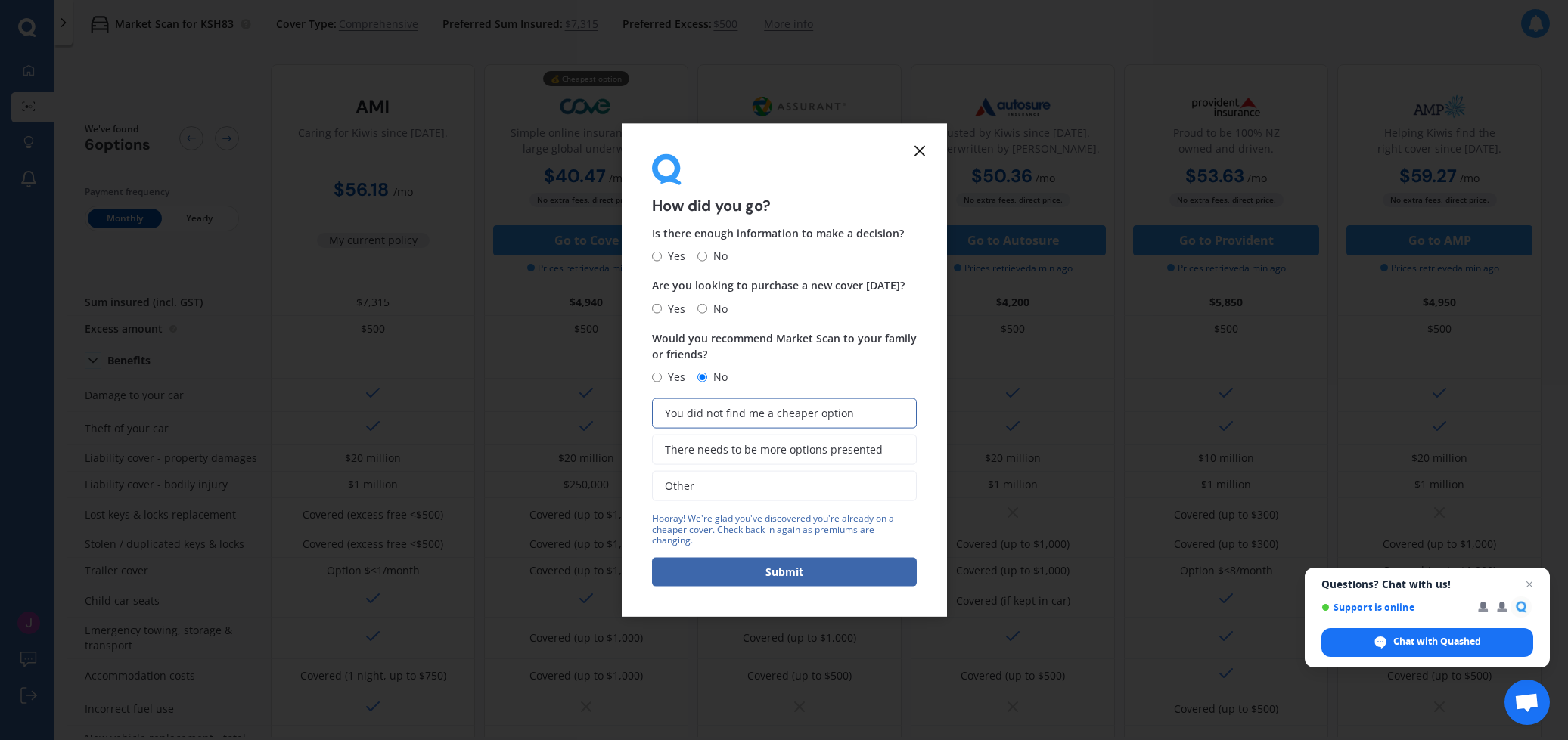
click at [660, 261] on input "Yes" at bounding box center [657, 255] width 10 height 10
radio input "true"
click at [701, 314] on input "No" at bounding box center [702, 308] width 10 height 10
radio input "true"
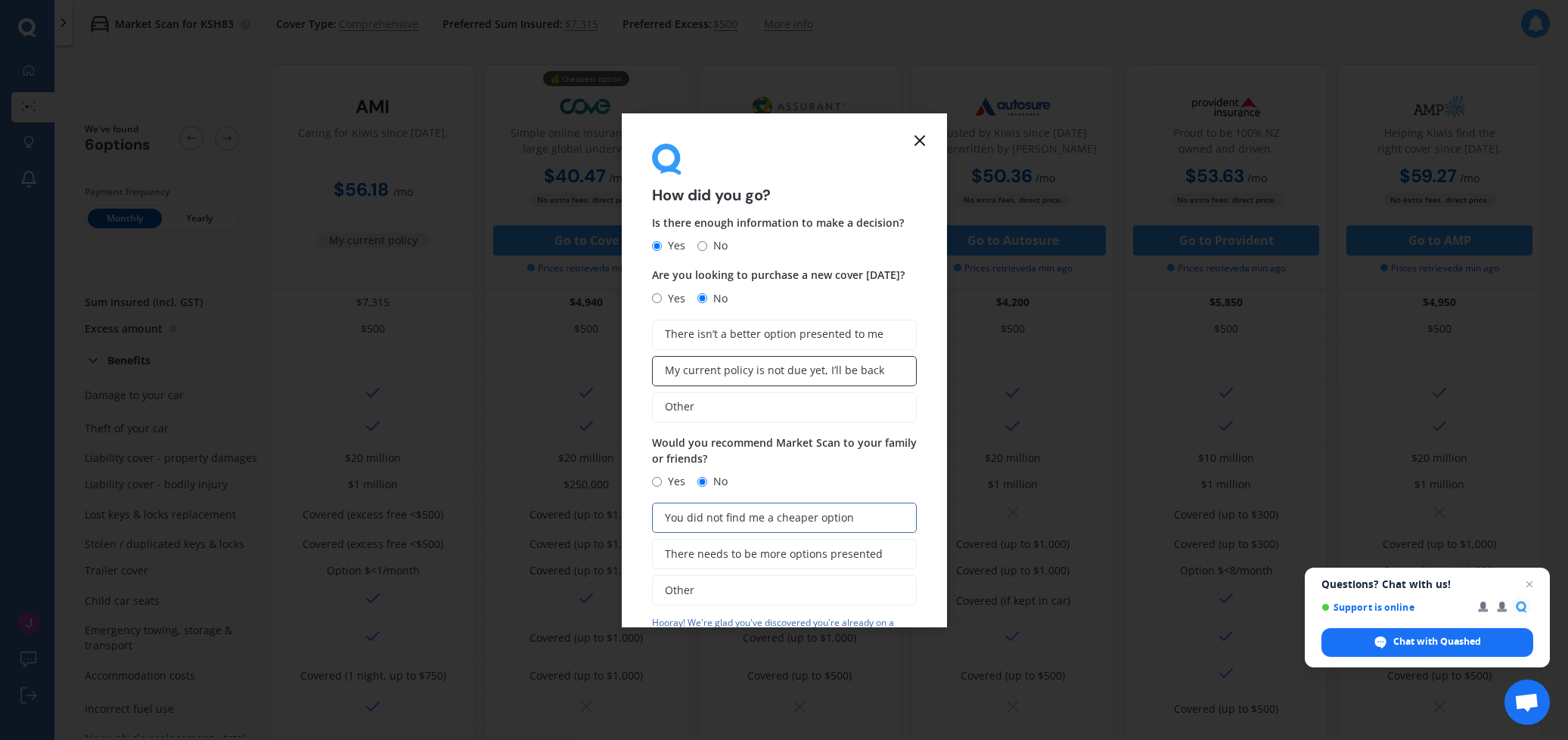
click at [847, 368] on span "My current policy is not due yet, I’ll be back" at bounding box center [775, 370] width 220 height 13
click at [0, 0] on input "My current policy is not due yet, I’ll be back" at bounding box center [0, 0] width 0 height 0
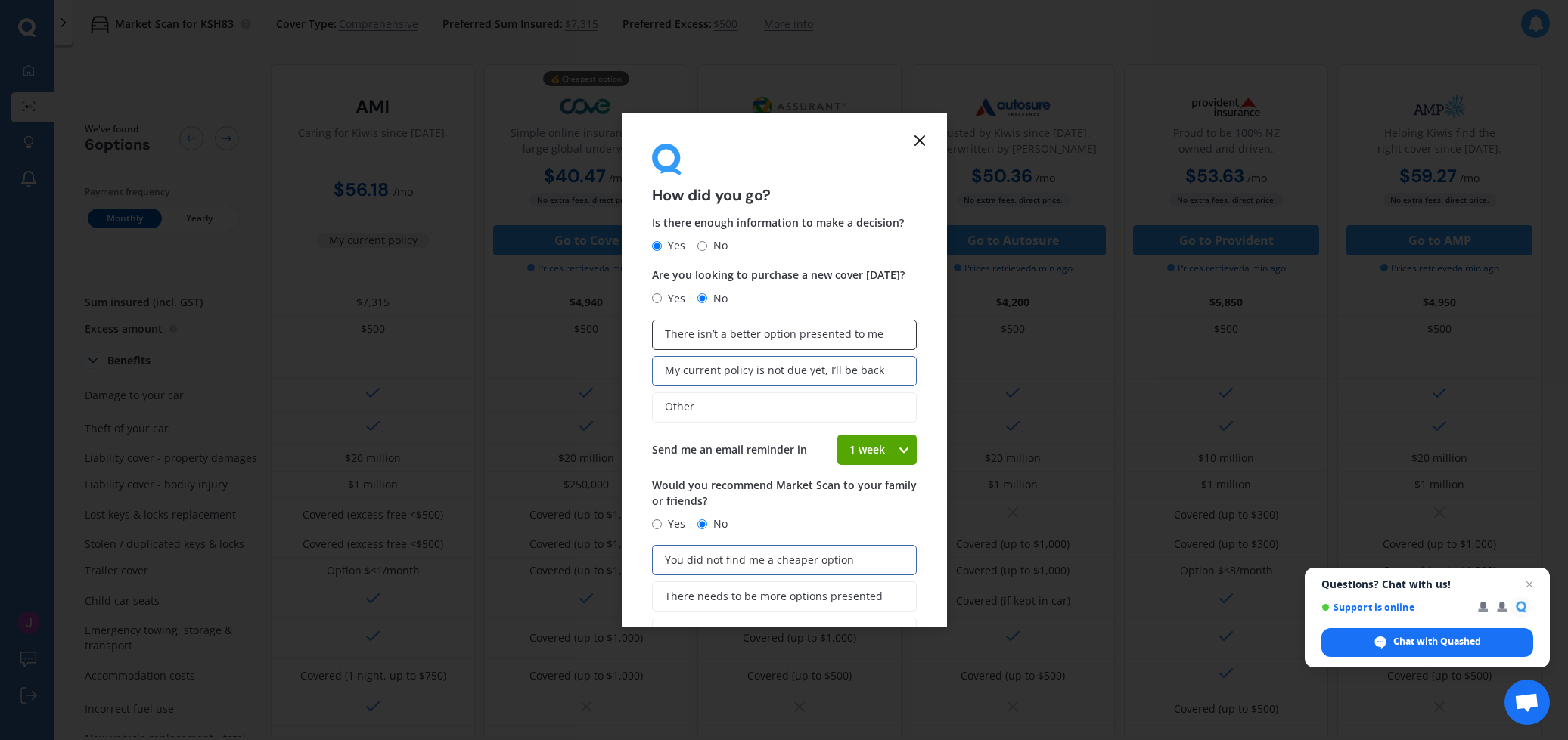
click at [783, 333] on span "There isn’t a better option presented to me" at bounding box center [775, 334] width 219 height 13
click at [0, 0] on input "There isn’t a better option presented to me" at bounding box center [0, 0] width 0 height 0
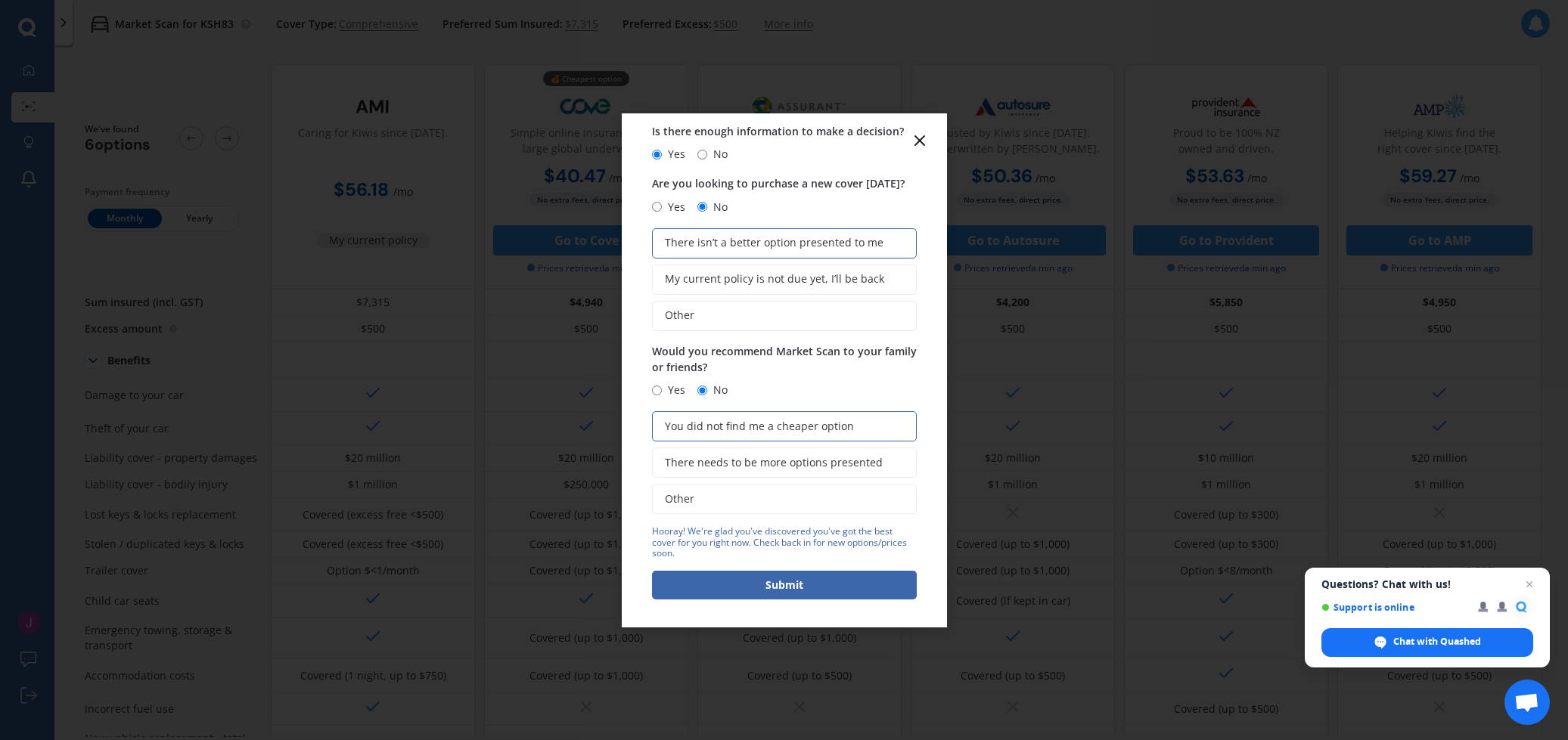
scroll to position [91, 0]
click at [794, 582] on button "Submit" at bounding box center [784, 586] width 264 height 29
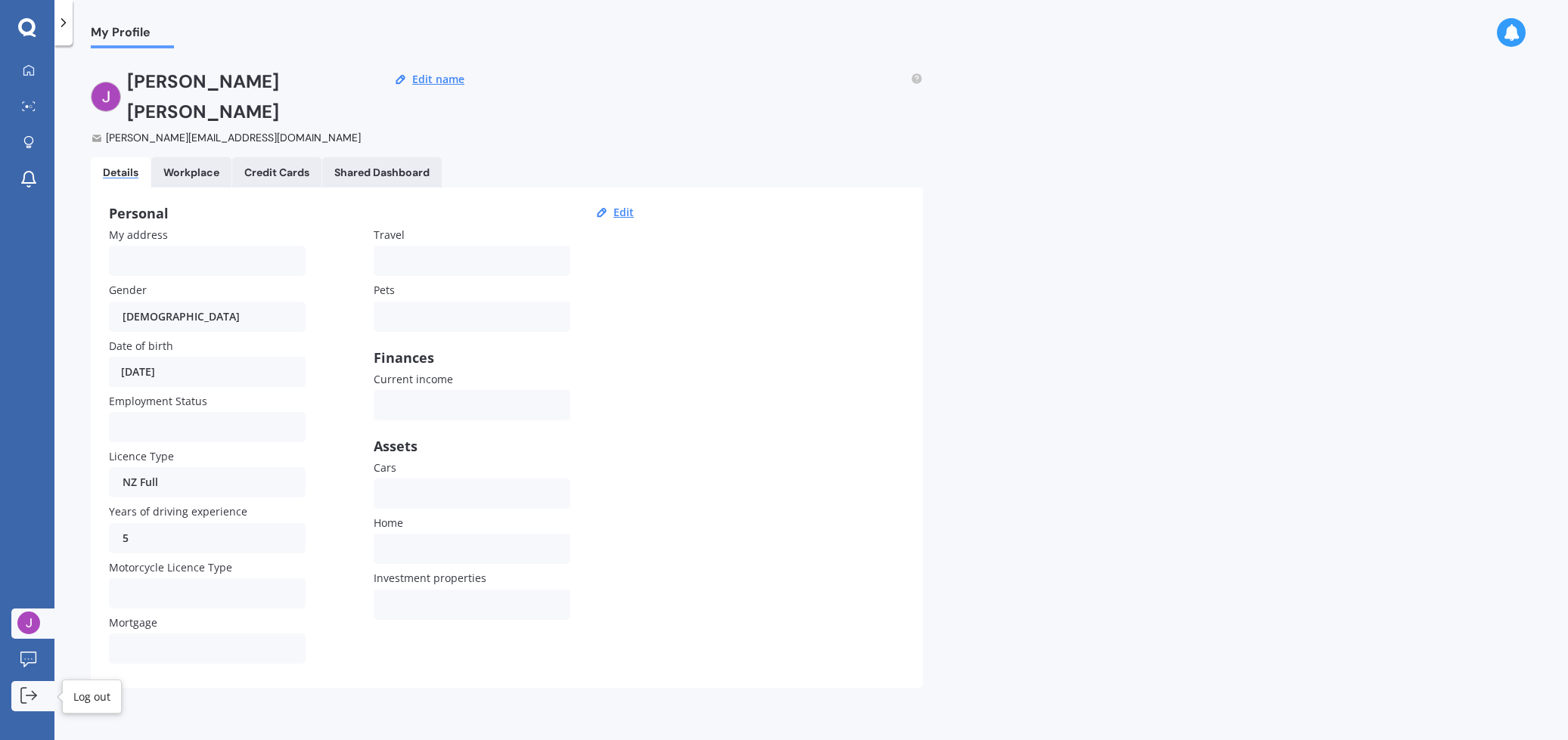
click at [23, 699] on icon at bounding box center [29, 695] width 17 height 17
